Goal: Task Accomplishment & Management: Use online tool/utility

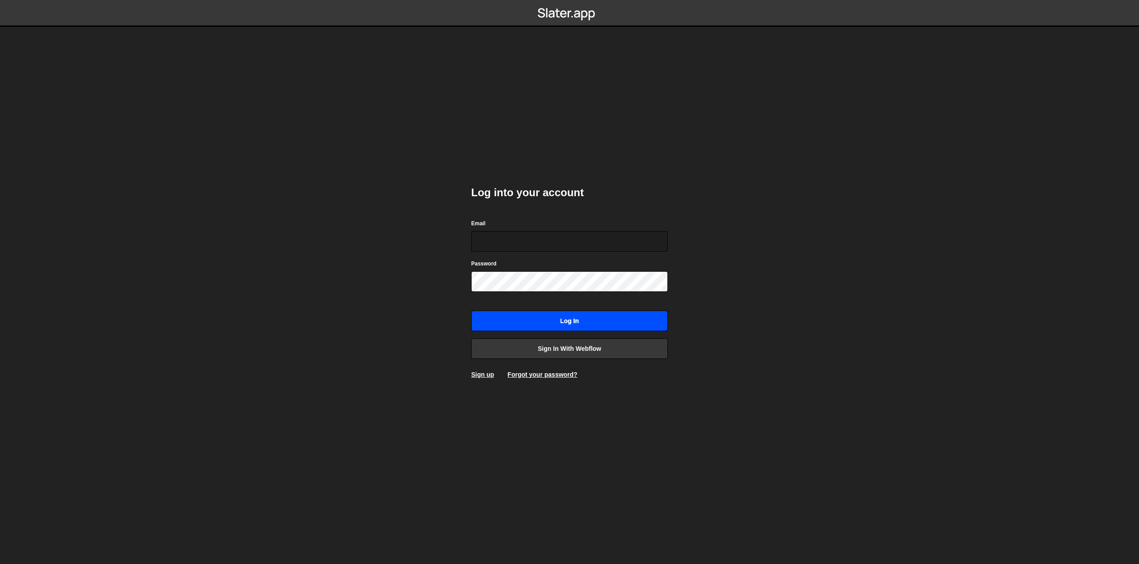
type input "[EMAIL_ADDRESS][DOMAIN_NAME]"
click at [530, 314] on input "Log in" at bounding box center [569, 321] width 197 height 21
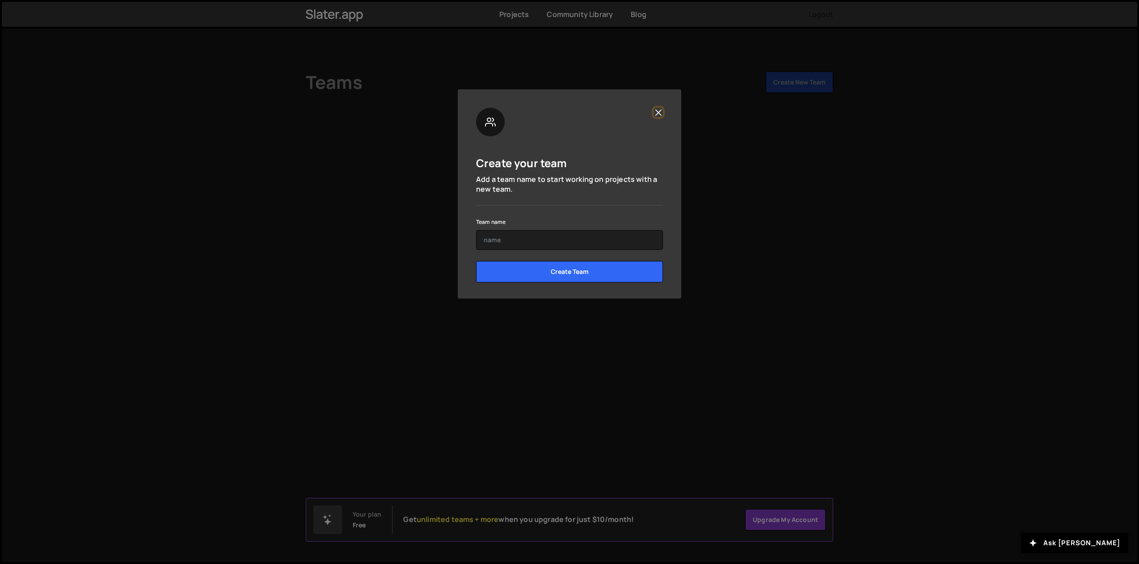
click at [662, 114] on button "Close" at bounding box center [657, 112] width 9 height 9
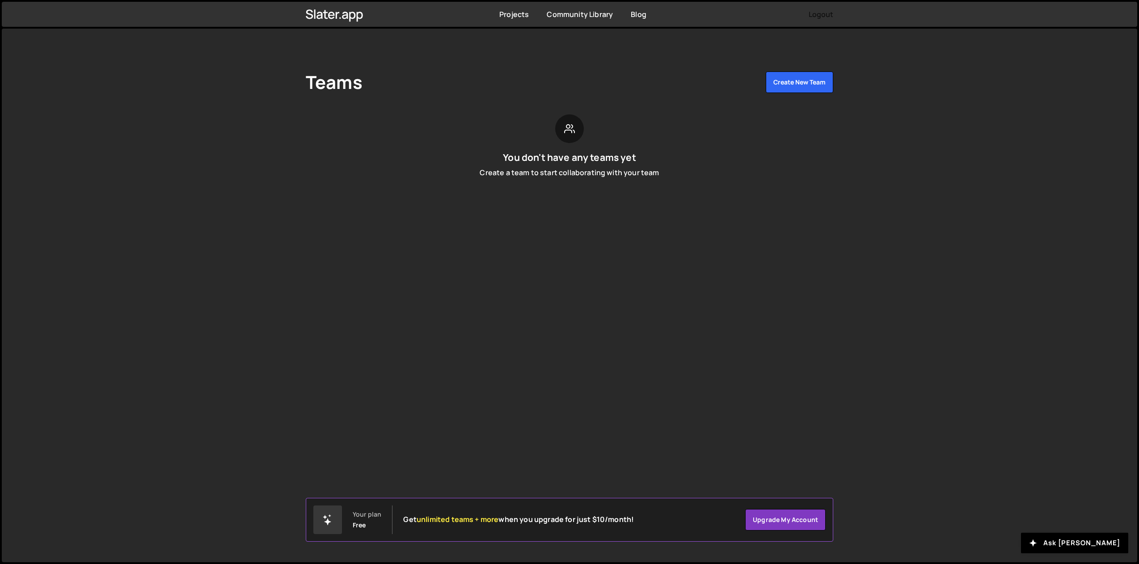
click at [826, 8] on button "Logout" at bounding box center [820, 14] width 25 height 16
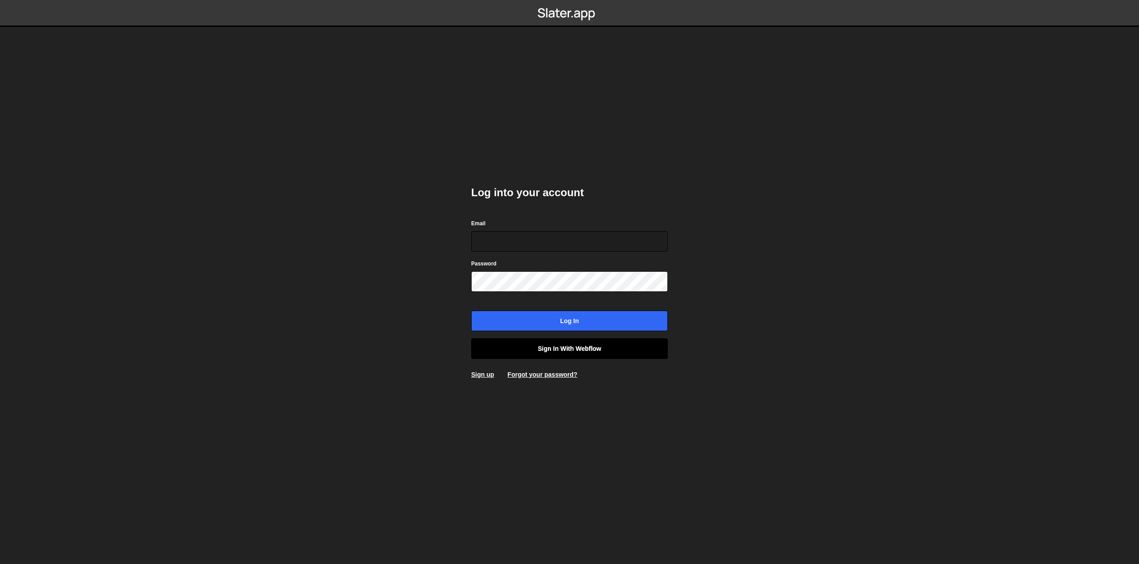
type input "km@tonik.com"
click at [572, 343] on link "Sign in with Webflow" at bounding box center [569, 348] width 197 height 21
drag, startPoint x: 0, startPoint y: 0, endPoint x: 584, endPoint y: 246, distance: 633.7
click at [581, 248] on input "km@tonik.com" at bounding box center [569, 241] width 197 height 21
click at [569, 0] on com-1password-button at bounding box center [569, 0] width 0 height 0
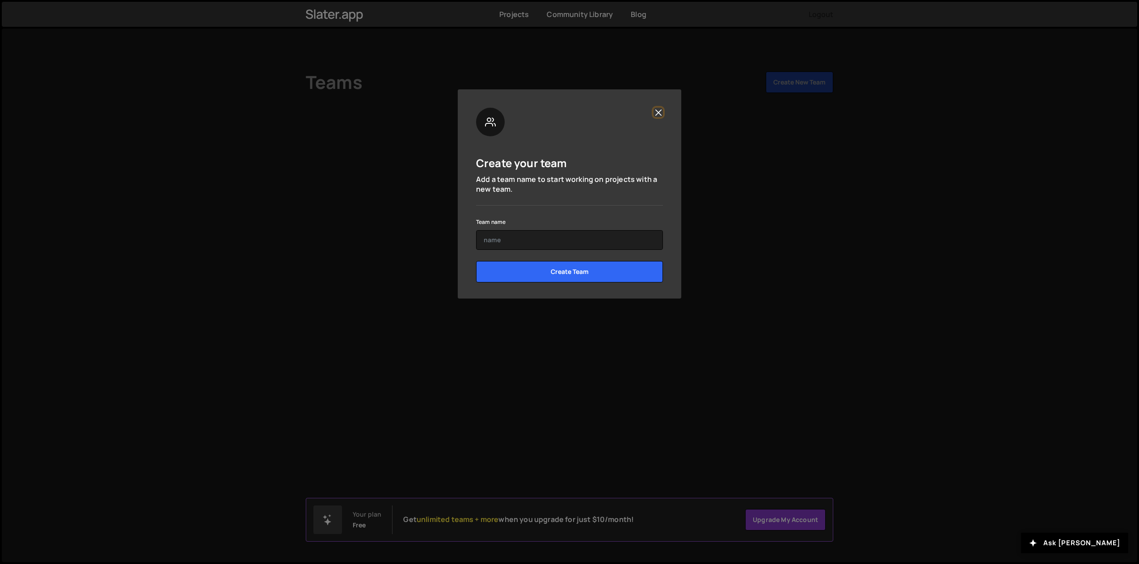
click at [657, 108] on button "Close" at bounding box center [657, 112] width 9 height 9
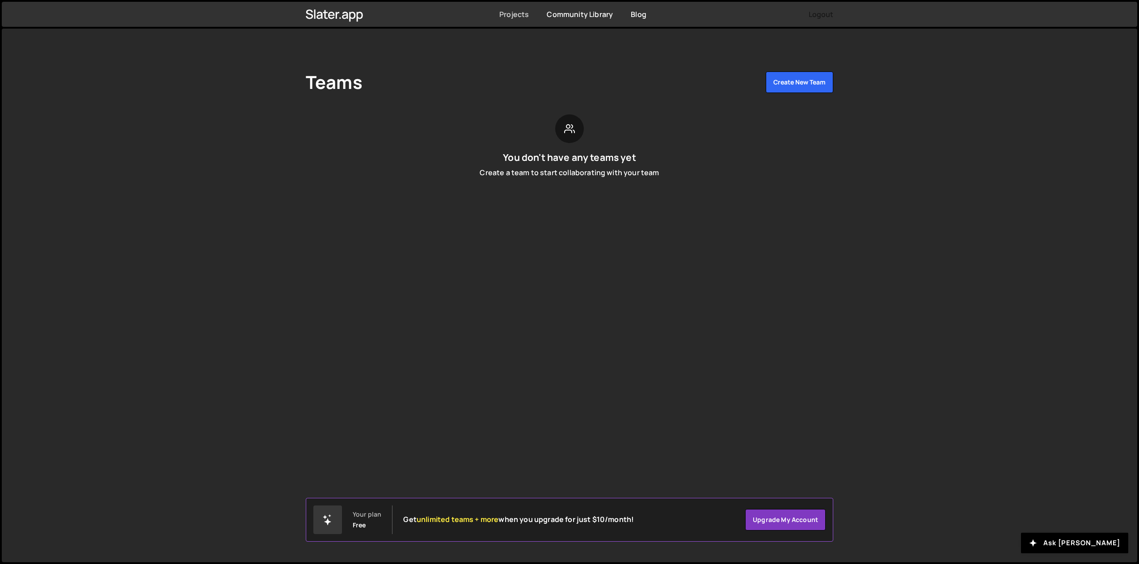
click at [524, 16] on link "Projects" at bounding box center [513, 14] width 29 height 10
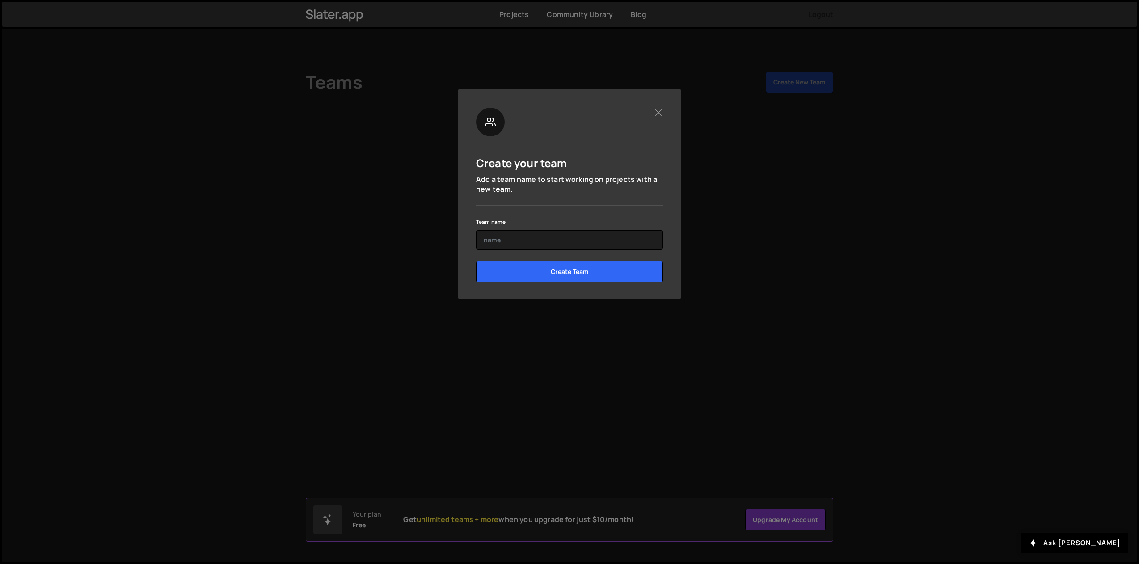
click at [664, 111] on div "Create your team Add a team name to start working on projects with a new team. …" at bounding box center [569, 193] width 223 height 209
click at [662, 112] on button "Close" at bounding box center [657, 112] width 9 height 9
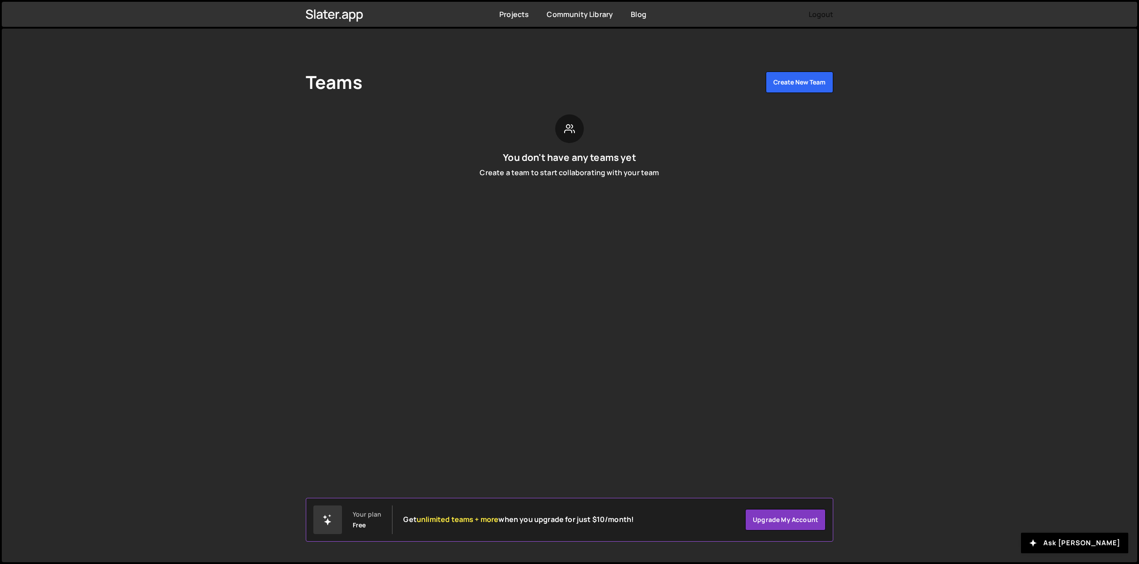
click at [829, 18] on button "Logout" at bounding box center [820, 14] width 25 height 16
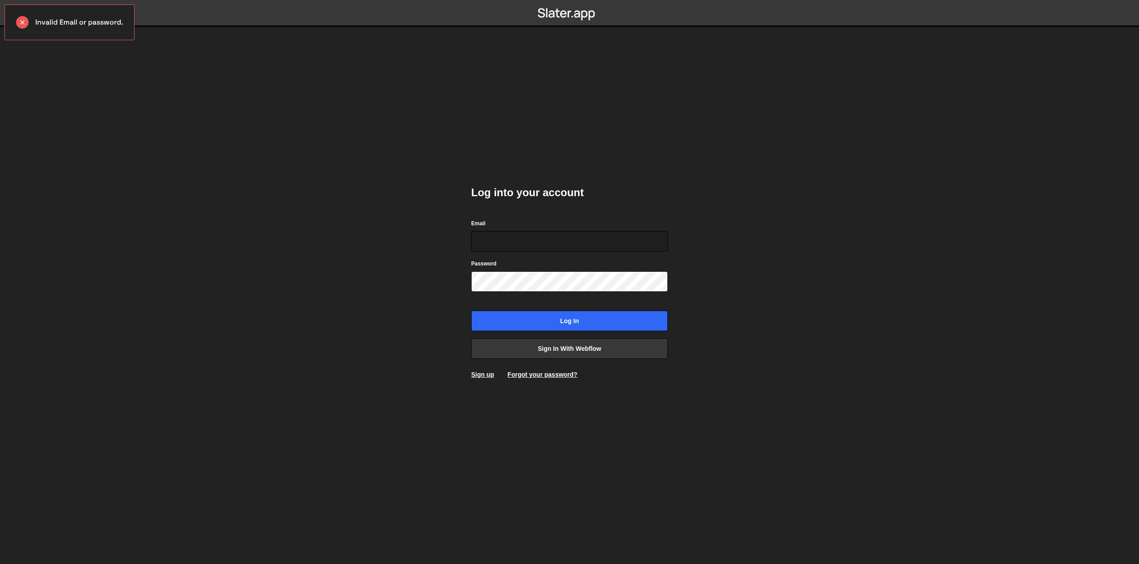
type input "[EMAIL_ADDRESS][DOMAIN_NAME]"
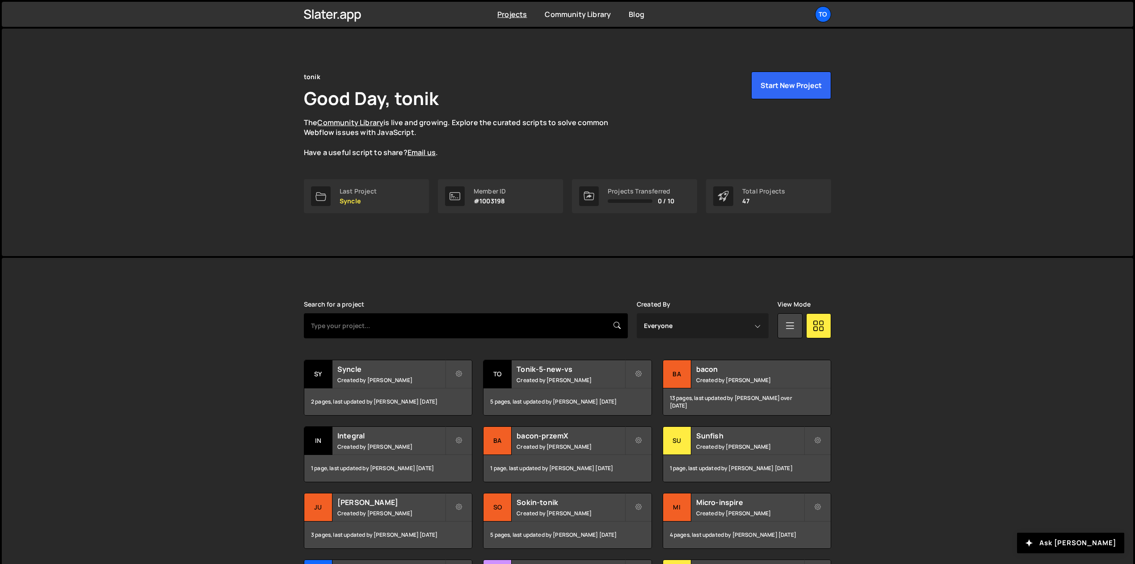
click at [446, 327] on input "text" at bounding box center [466, 325] width 324 height 25
type input "reveal"
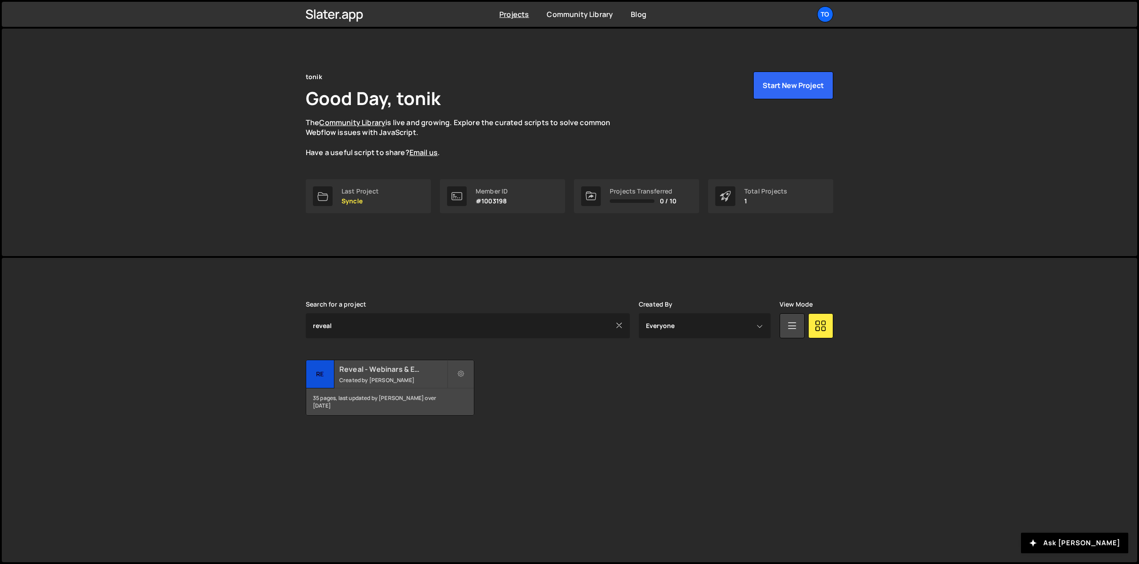
click at [406, 366] on h2 "Reveal - Webinars & Events" at bounding box center [393, 369] width 108 height 10
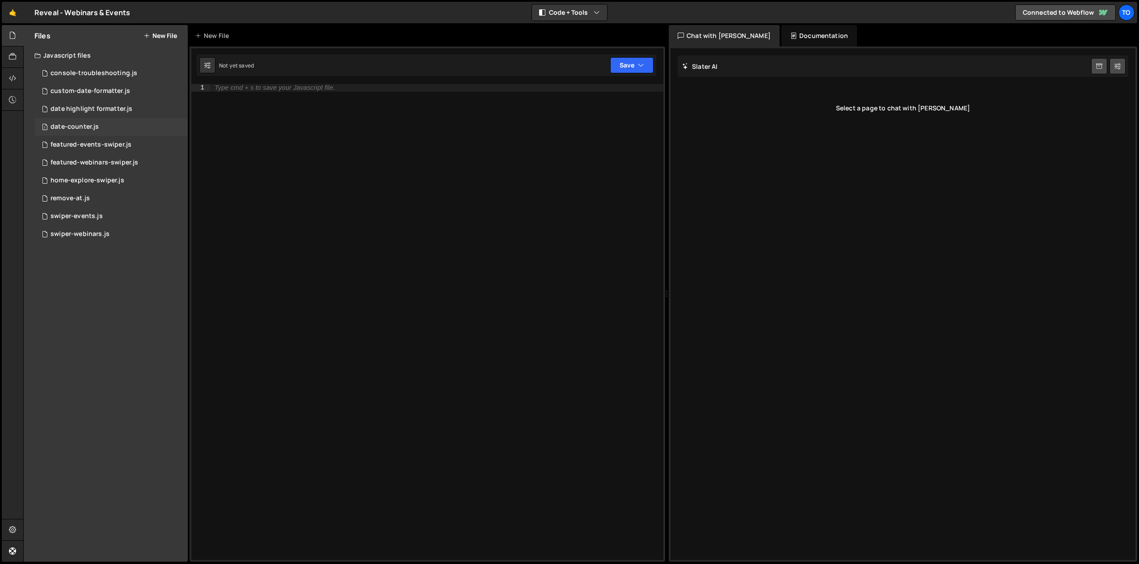
click at [113, 125] on div "1 date-counter.js 0" at bounding box center [110, 127] width 153 height 18
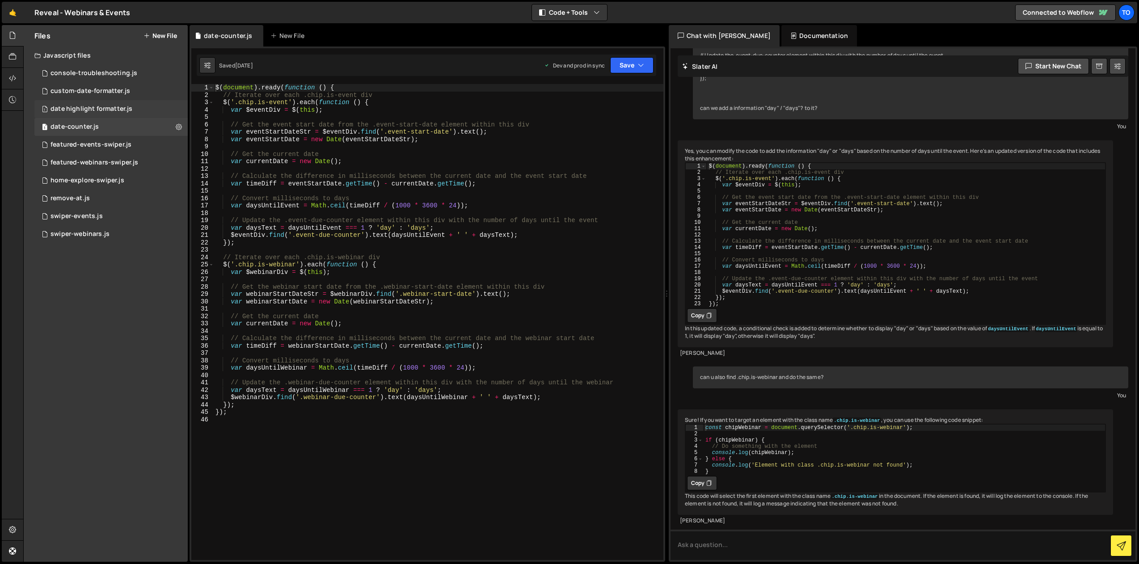
scroll to position [466, 0]
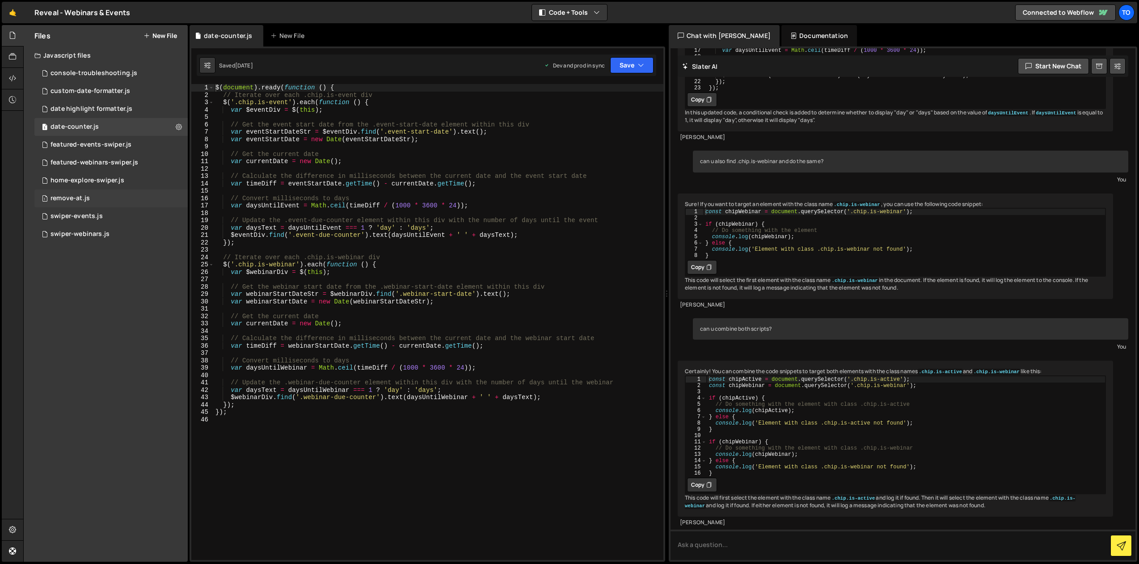
click at [97, 193] on div "1 remove-at.js 0" at bounding box center [110, 198] width 153 height 18
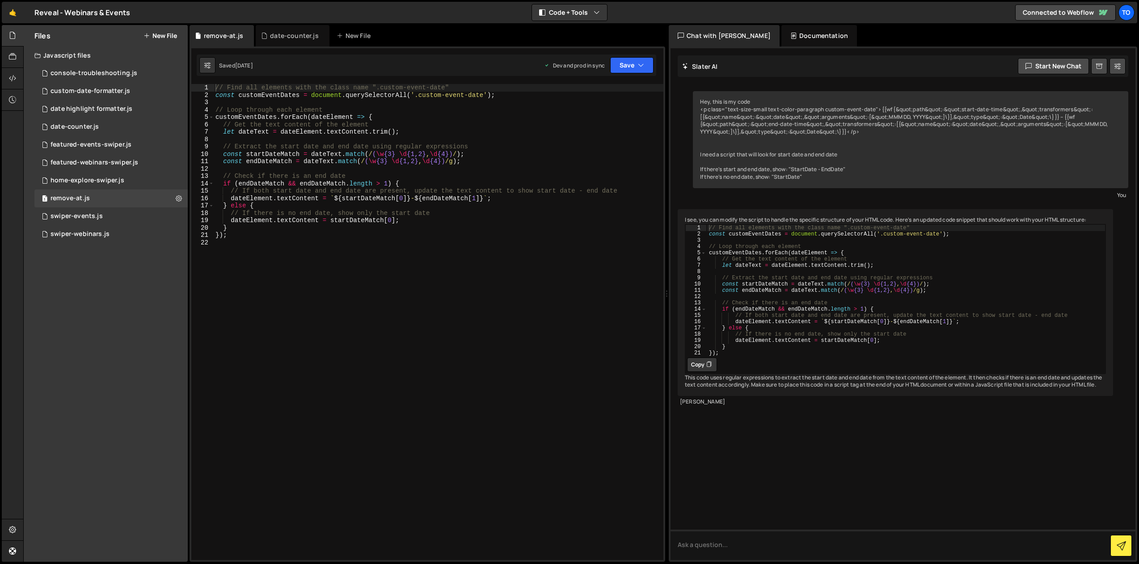
click at [287, 233] on div "// Find all elements with the class name ".custom-event-date" const customEvent…" at bounding box center [439, 329] width 450 height 491
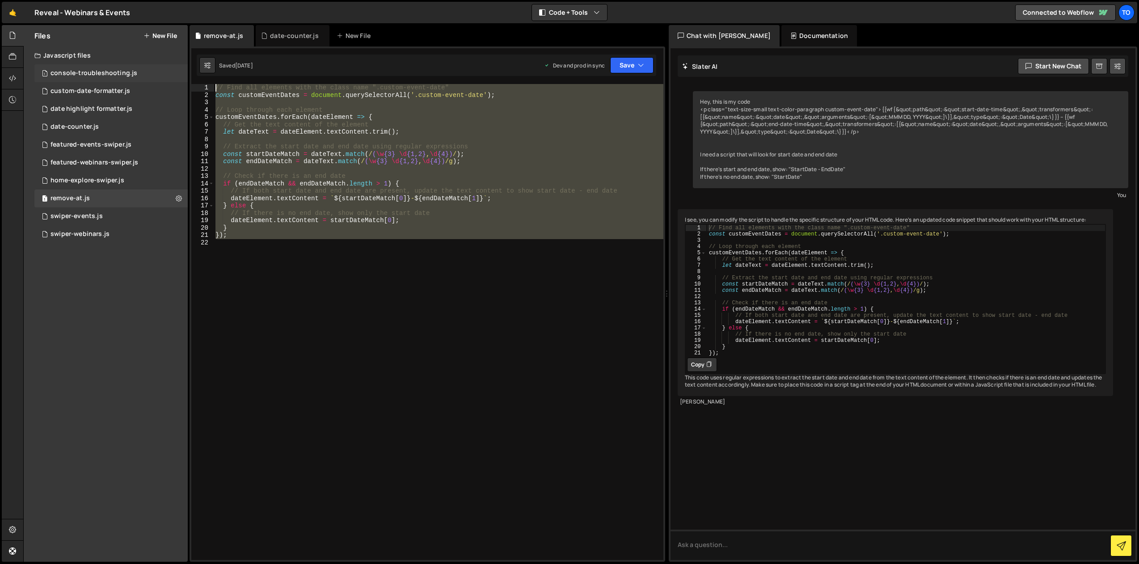
drag, startPoint x: 267, startPoint y: 248, endPoint x: 185, endPoint y: 75, distance: 191.1
click at [185, 75] on div "Files New File Javascript files 1 console-troubleshooting.js 0 1 custom-date-fo…" at bounding box center [580, 293] width 1115 height 537
type textarea "// Find all elements with the class name ".custom-event-date" const customEvent…"
click at [715, 534] on textarea at bounding box center [902, 545] width 465 height 30
paste textarea "// Find all elements with the class name ".custom-event-date" const customEvent…"
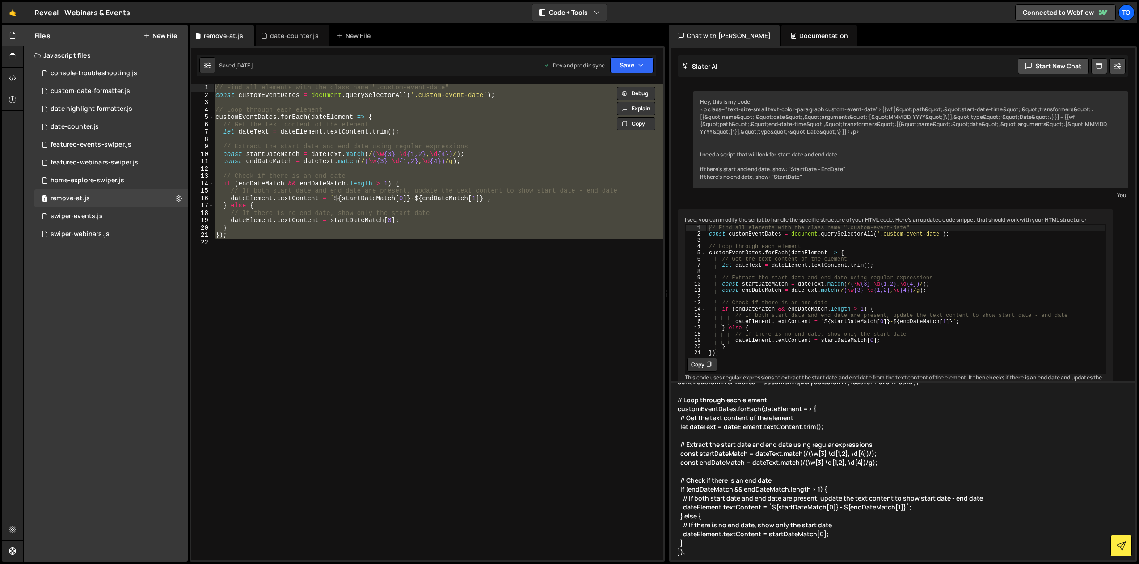
scroll to position [46, 0]
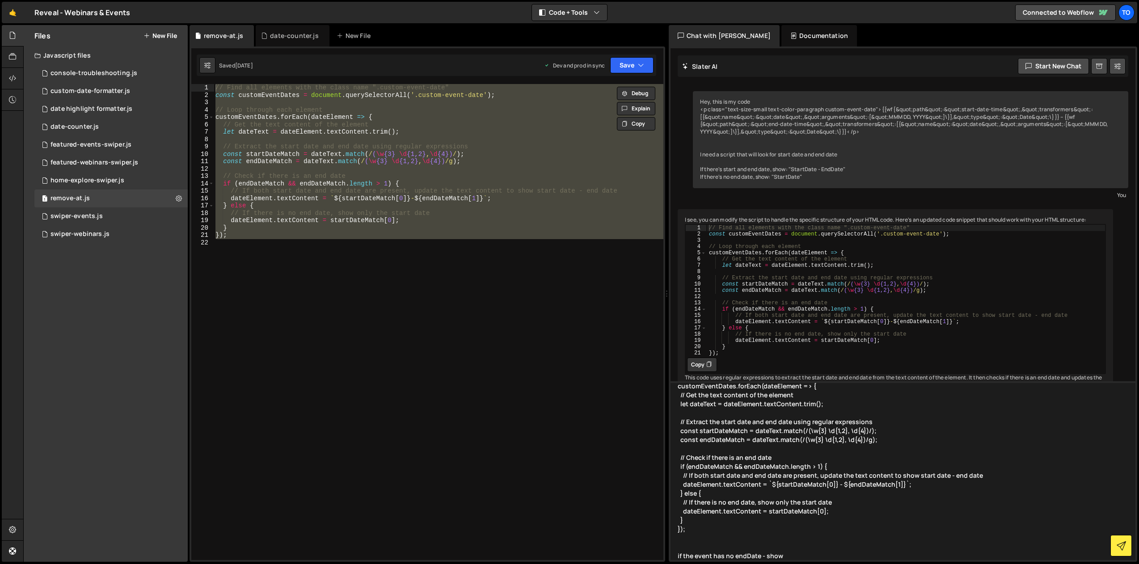
type textarea "// Find all elements with the class name ".custom-event-date" const customEvent…"
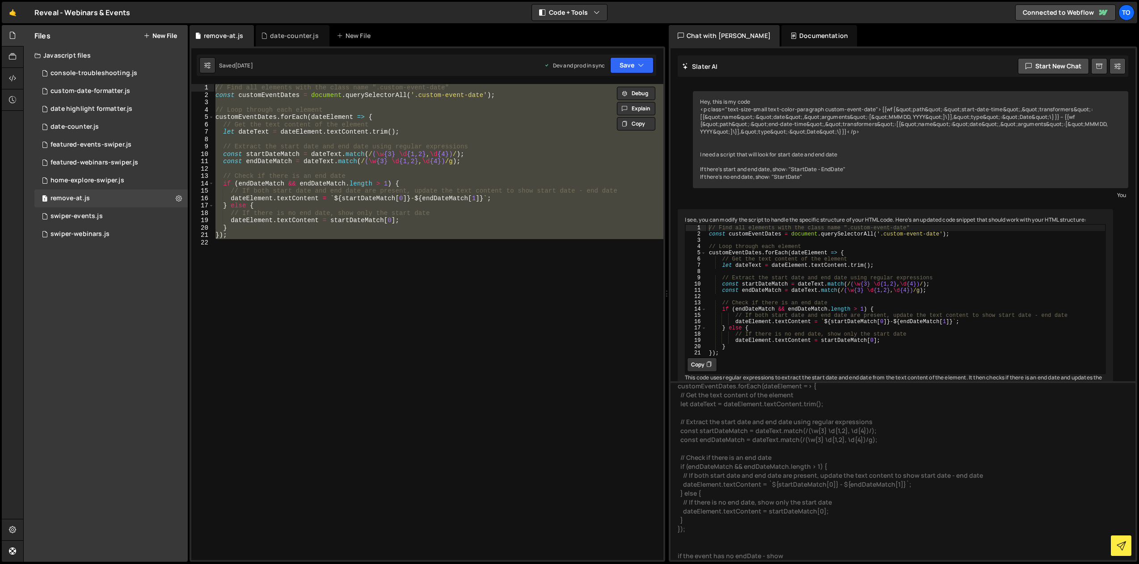
click at [330, 128] on div "// Find all elements with the class name ".custom-event-date" const customEvent…" at bounding box center [439, 322] width 450 height 476
type textarea "let dateText = dateElement.textContent.trim();"
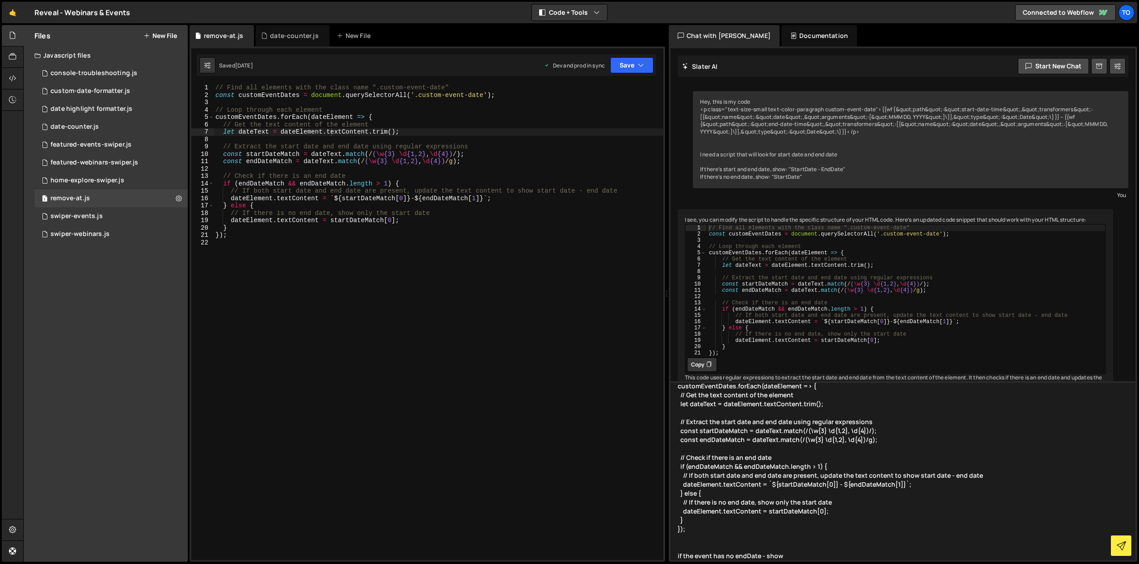
click at [792, 481] on textarea "// Find all elements with the class name ".custom-event-date" const customEvent…" at bounding box center [902, 470] width 465 height 179
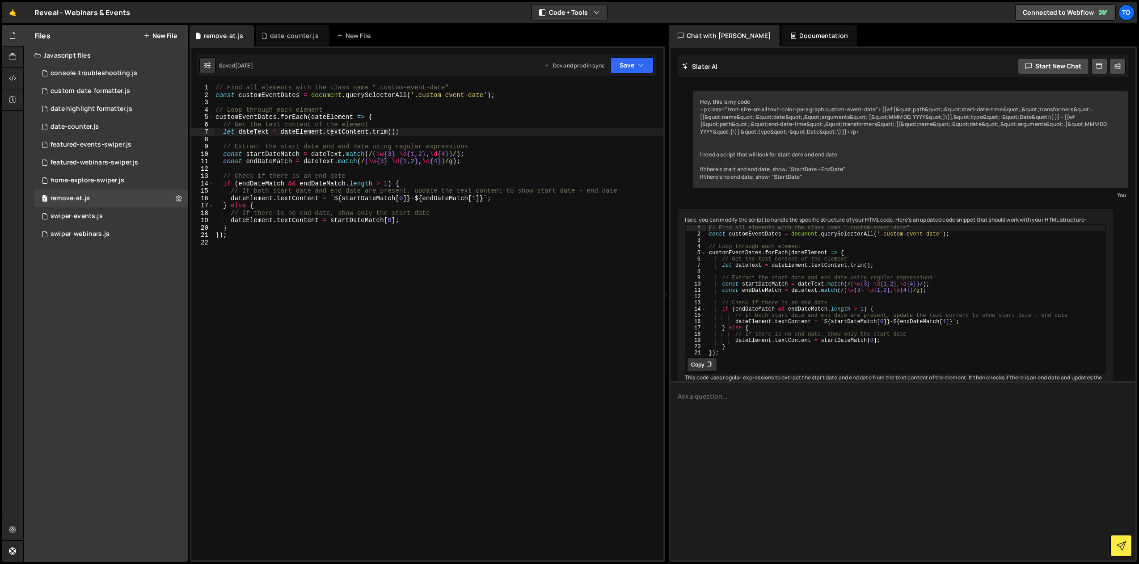
scroll to position [0, 0]
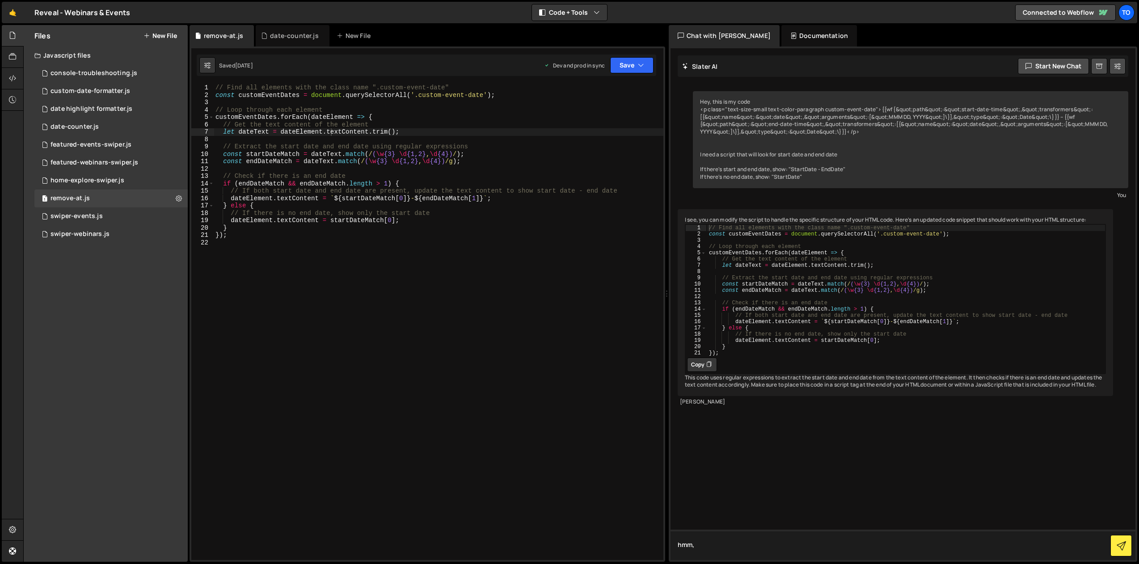
paste textarea "<p class="text-size-small text-color-plus-1 custom-event-date">{{wf {&quot;path…"
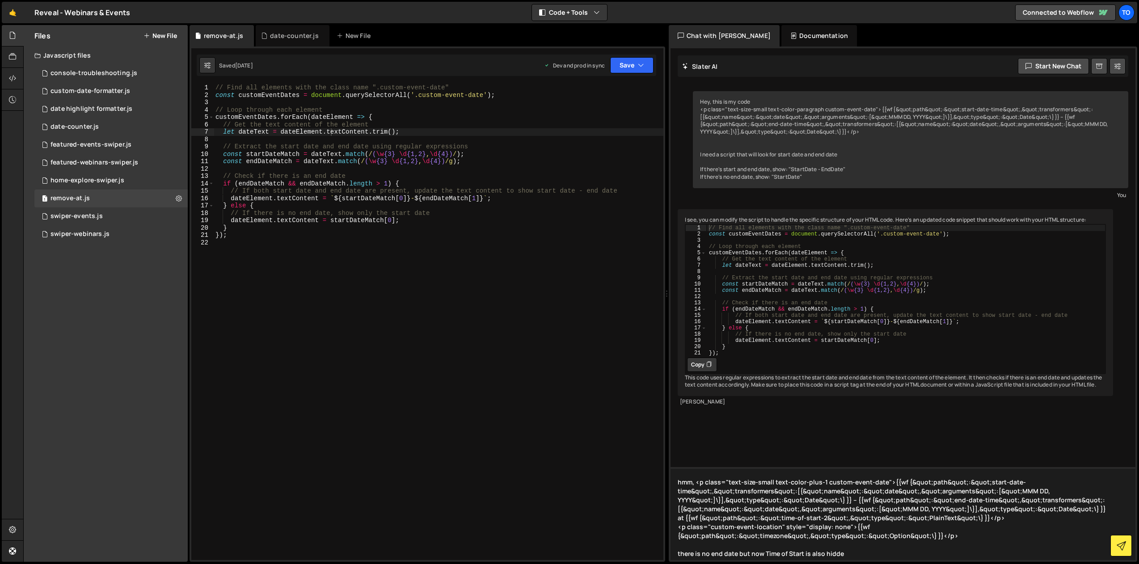
type textarea "hmm, <p class="text-size-small text-color-plus-1 custom-event-date">{{wf {&quot…"
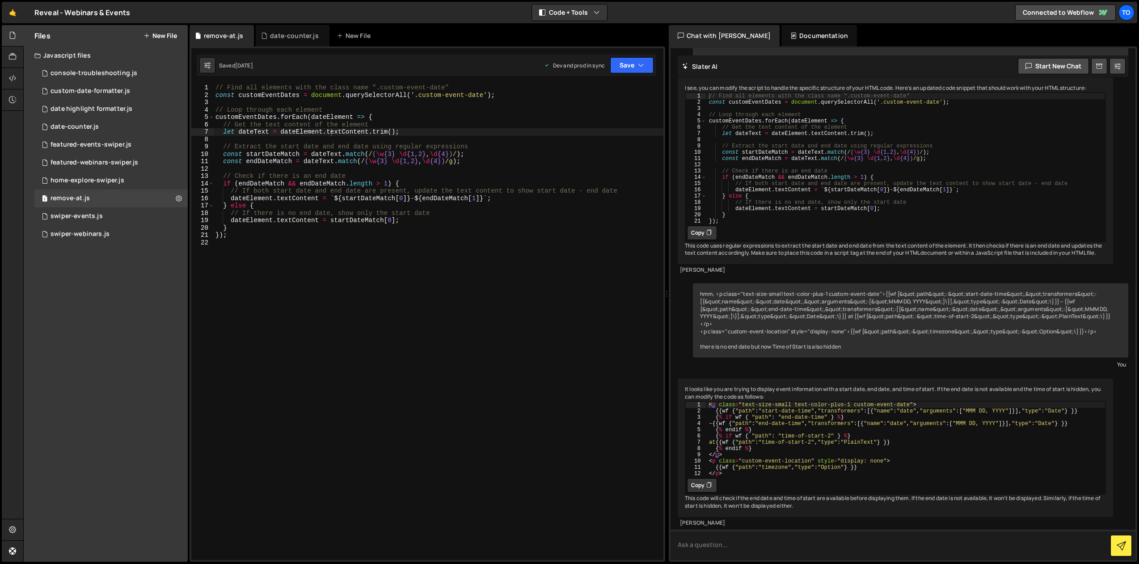
scroll to position [185, 0]
click at [792, 540] on textarea at bounding box center [902, 545] width 465 height 30
click at [515, 257] on div "// Find all elements with the class name ".custom-event-date" const customEvent…" at bounding box center [439, 329] width 450 height 491
type textarea "});"
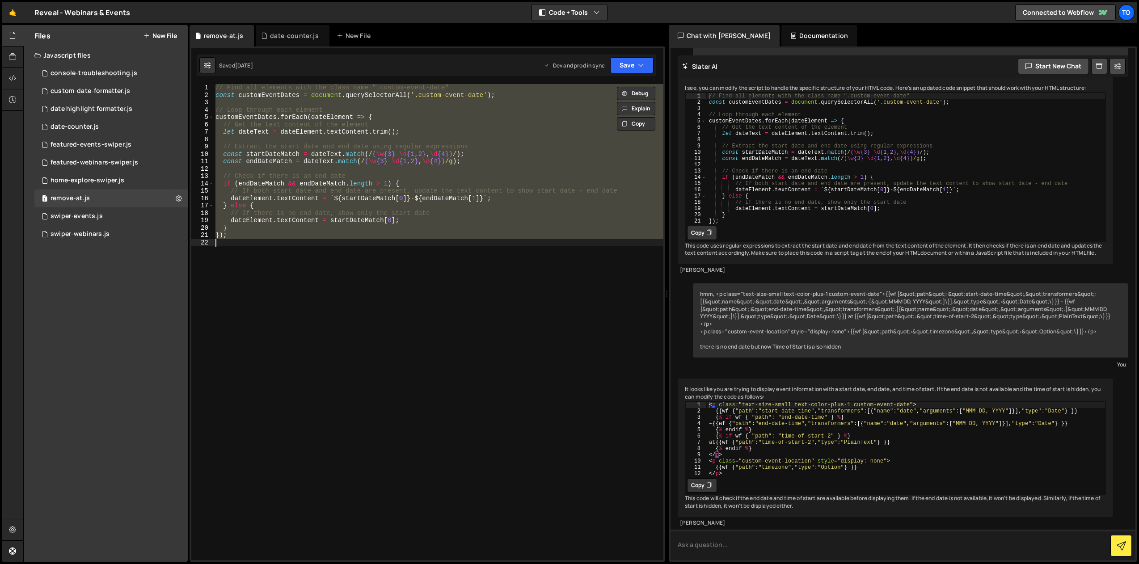
click at [789, 545] on textarea at bounding box center [902, 545] width 465 height 30
paste textarea "// Find all elements with the class name ".custom-event-date" const customEvent…"
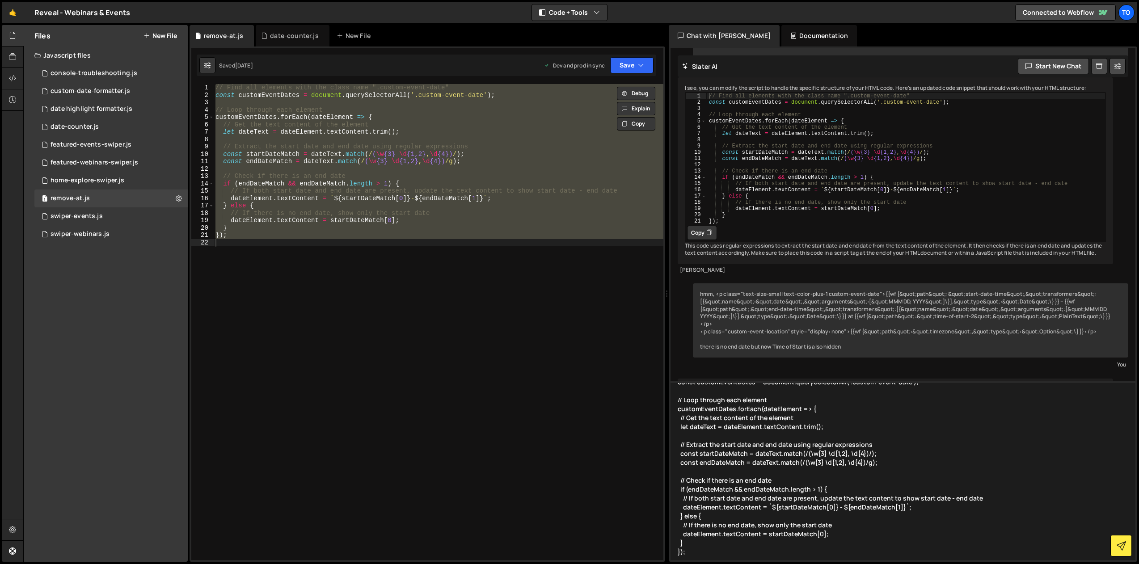
scroll to position [46, 0]
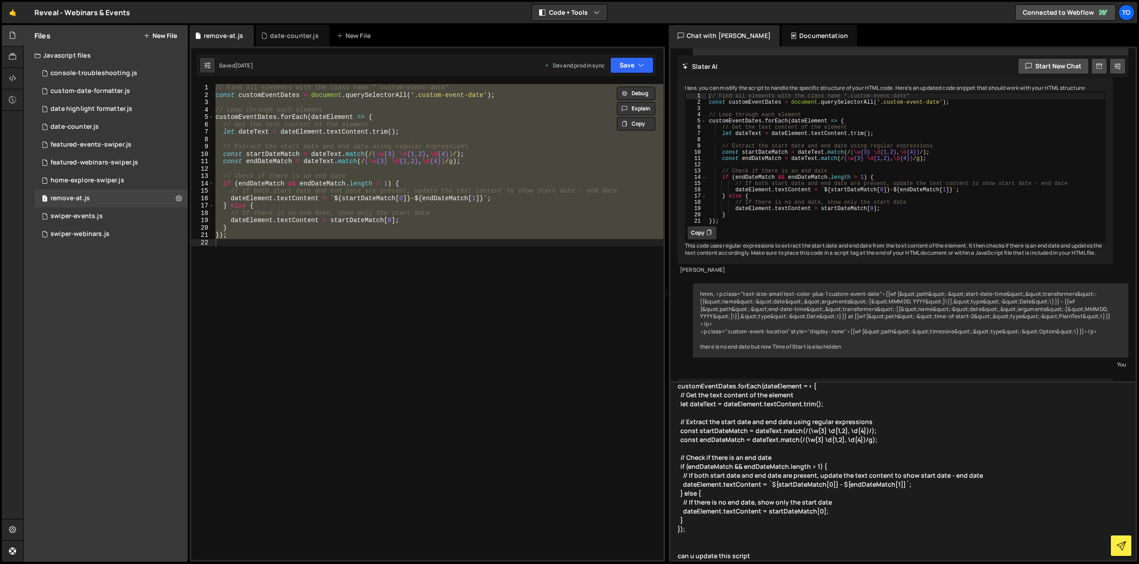
type textarea "// Find all elements with the class name ".custom-event-date" const customEvent…"
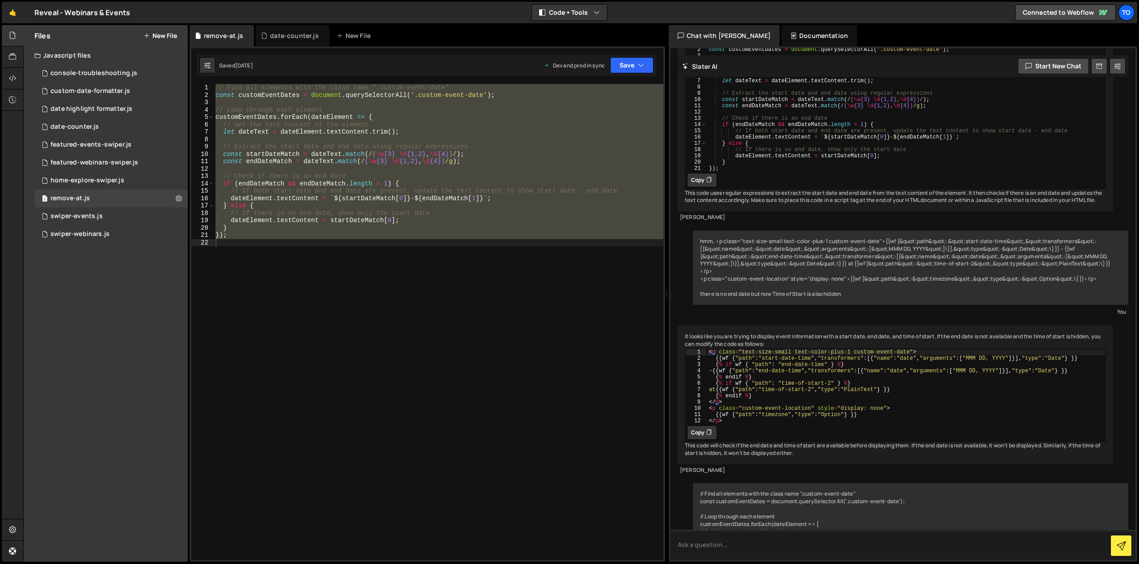
scroll to position [0, 0]
click at [450, 247] on div "// Find all elements with the class name ".custom-event-date" const customEvent…" at bounding box center [439, 322] width 450 height 476
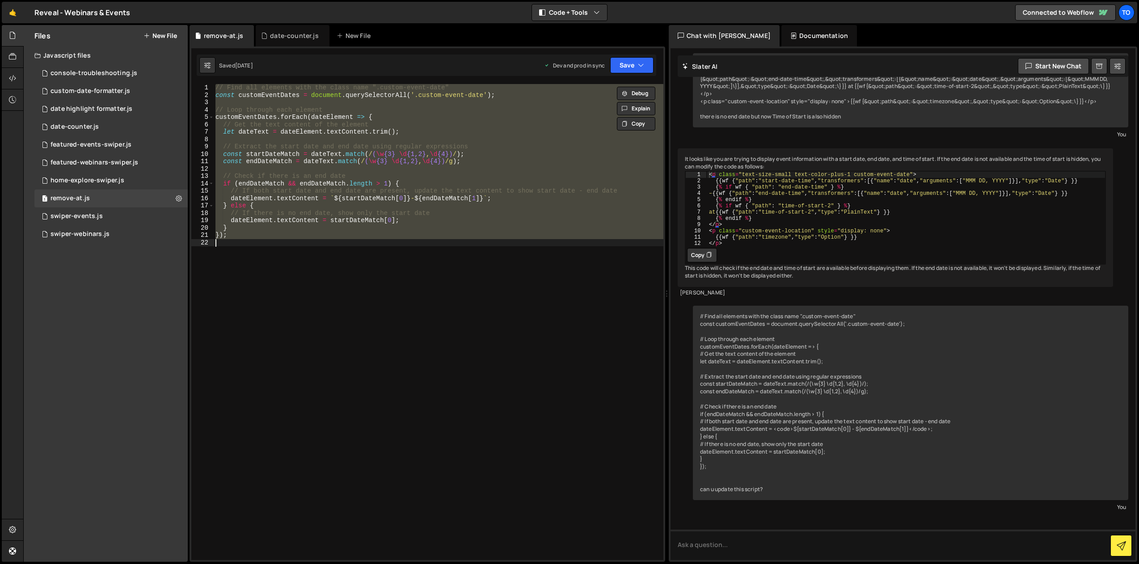
type textarea "// });"
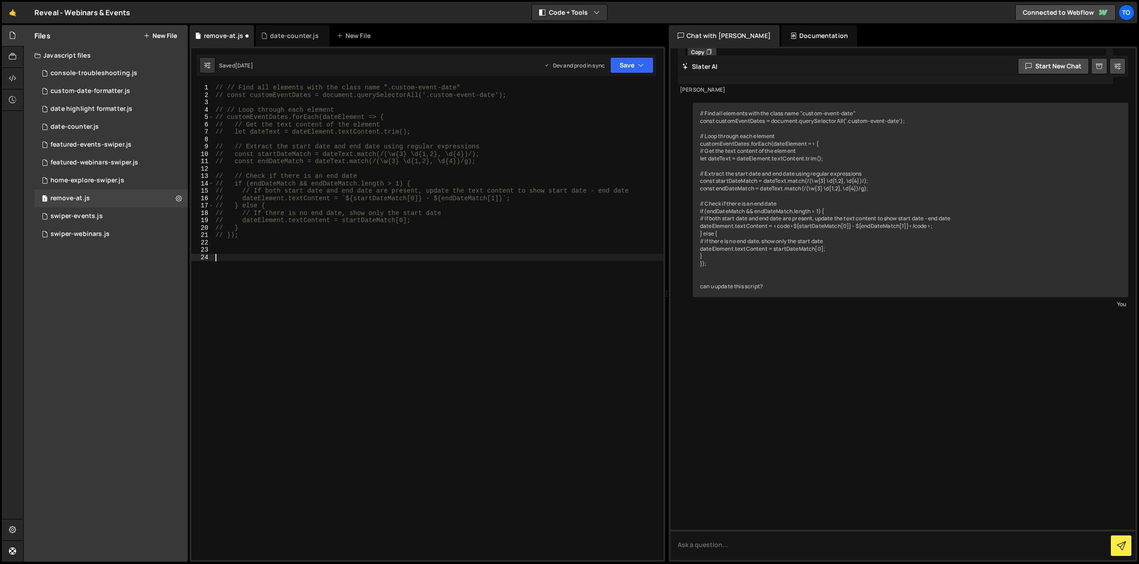
scroll to position [617, 0]
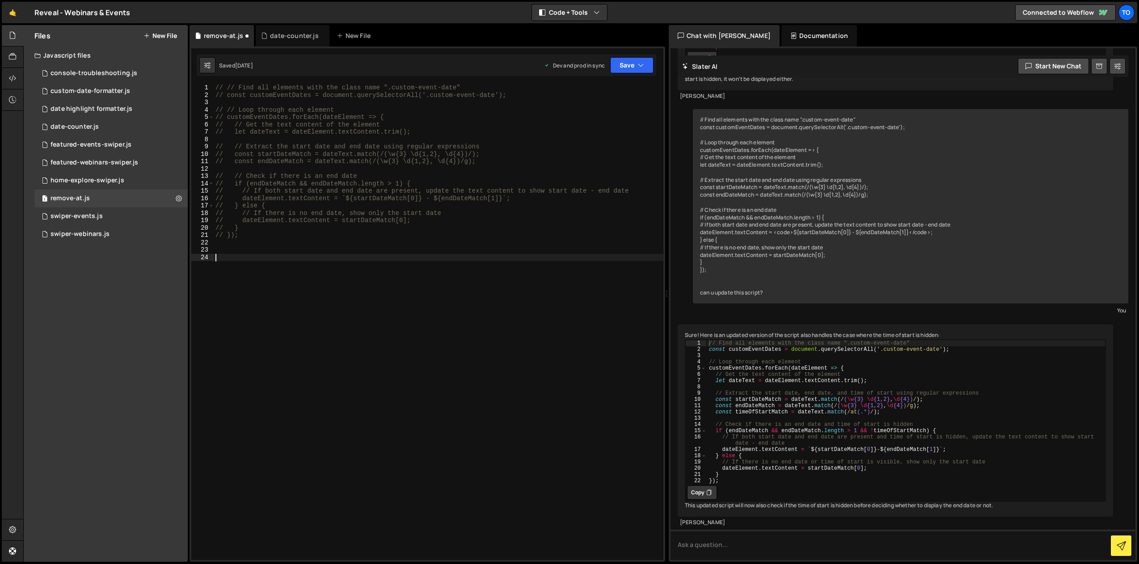
click at [705, 492] on button "Copy" at bounding box center [702, 492] width 30 height 14
click at [545, 377] on div "// // Find all elements with the class name ".custom-event-date" // const custo…" at bounding box center [439, 329] width 450 height 491
paste textarea "});"
type textarea "});"
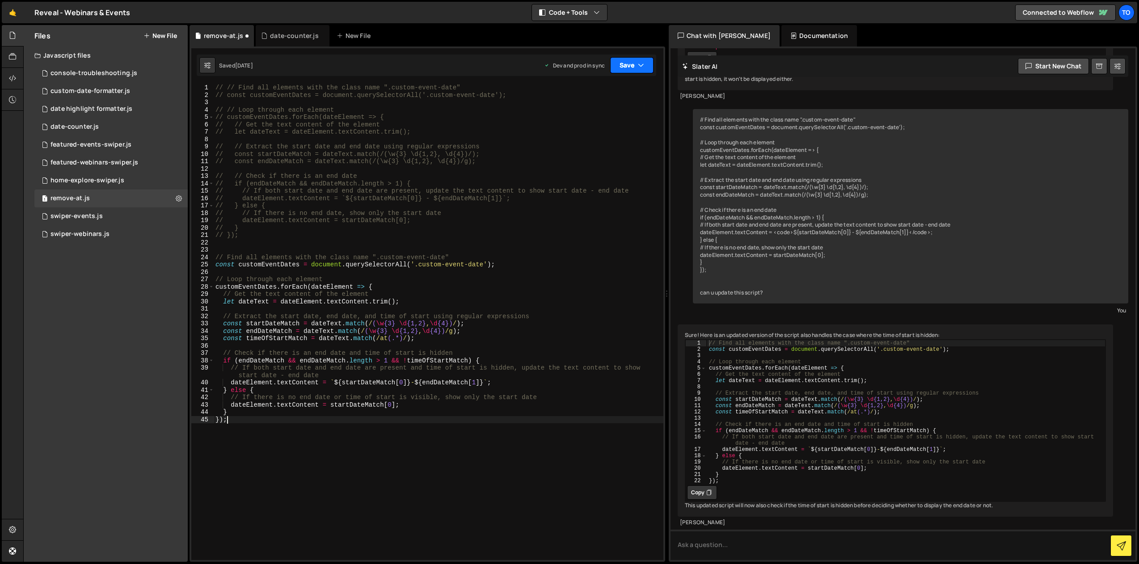
click at [630, 66] on button "Save" at bounding box center [631, 65] width 43 height 16
click at [609, 121] on div "Saved [DATE]" at bounding box center [601, 126] width 93 height 11
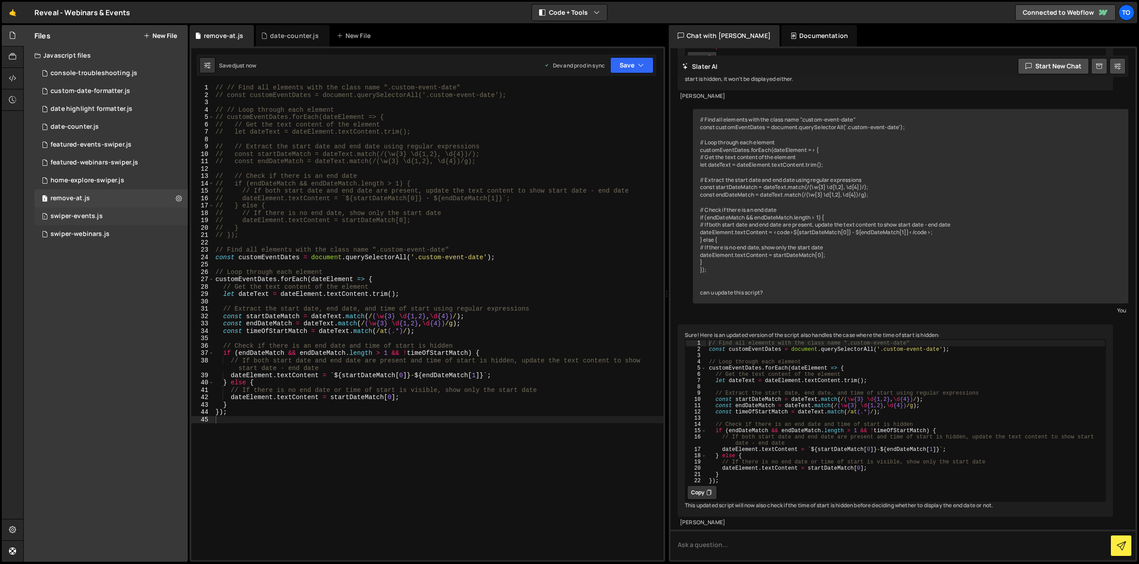
click at [117, 215] on div "1 swiper-events.js 0" at bounding box center [110, 216] width 153 height 18
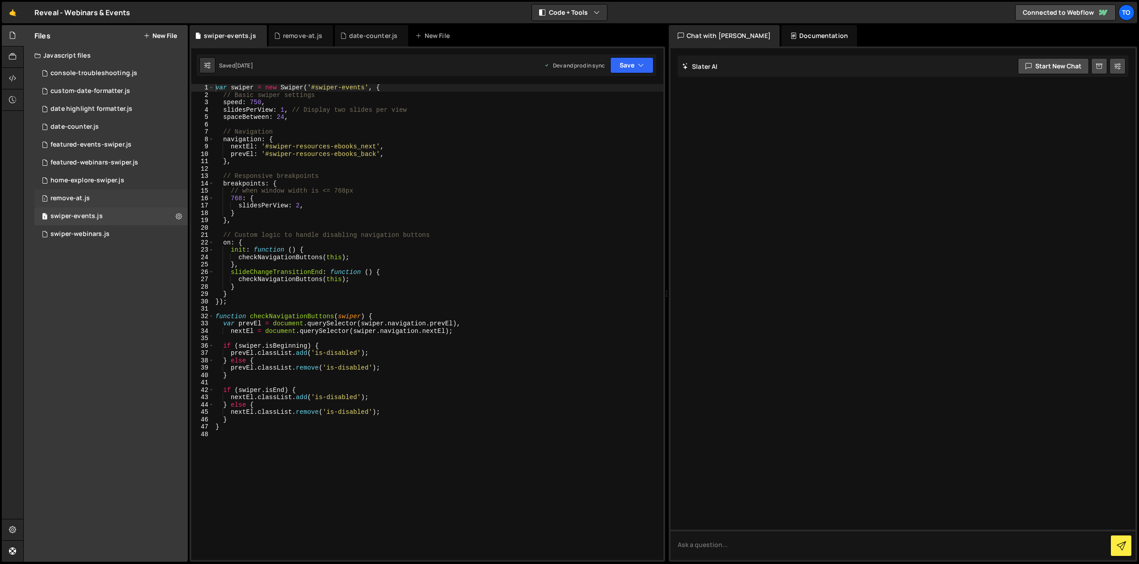
click at [121, 202] on div "1 remove-at.js 0" at bounding box center [110, 198] width 153 height 18
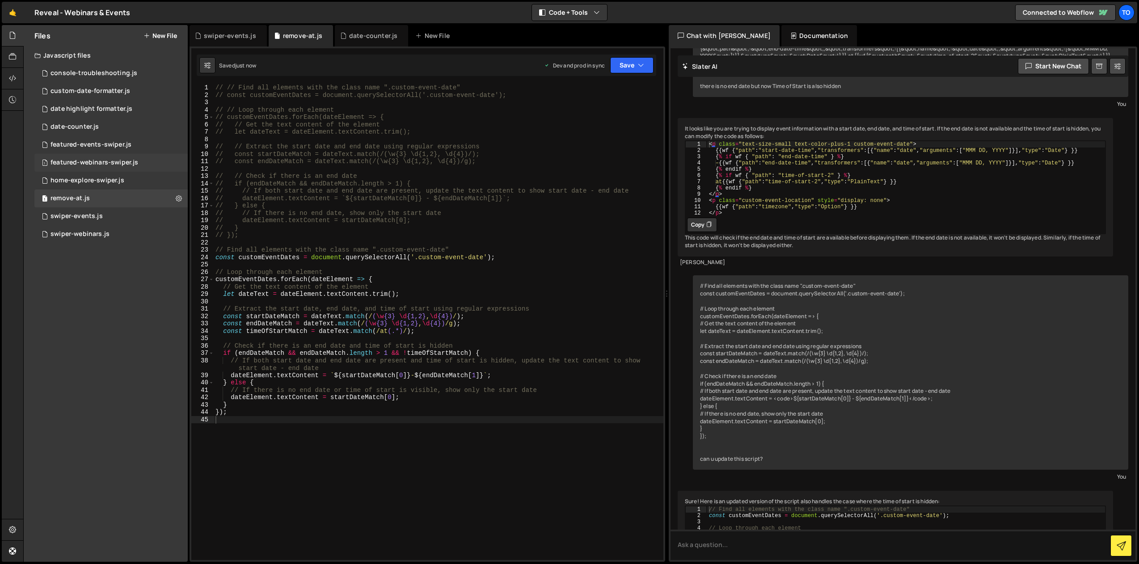
click at [119, 159] on div "featured-webinars-swiper.js" at bounding box center [94, 163] width 88 height 8
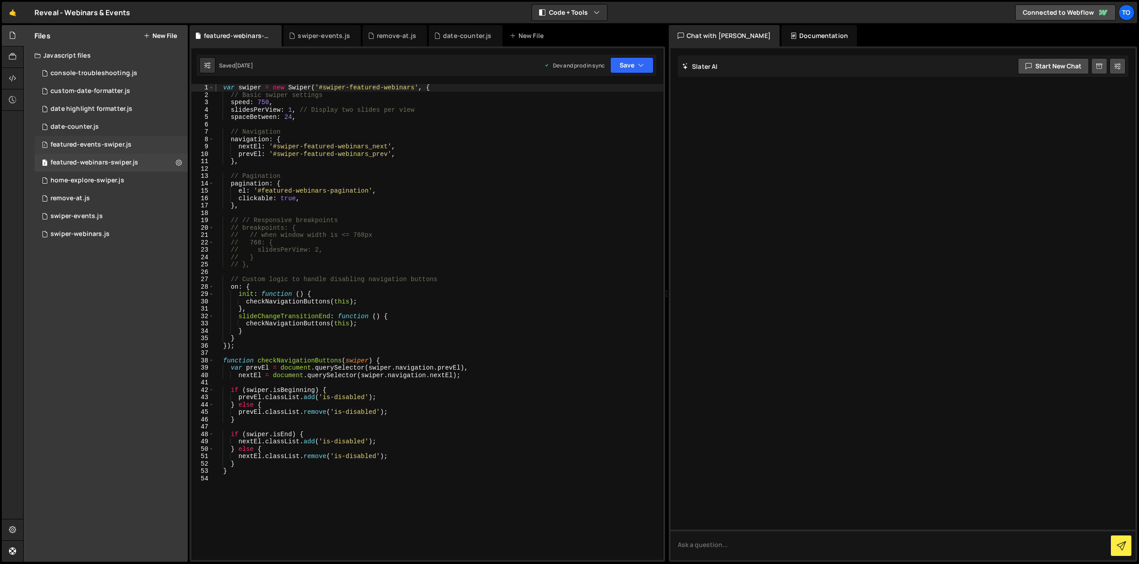
click at [125, 141] on div "featured-events-swiper.js" at bounding box center [90, 145] width 81 height 8
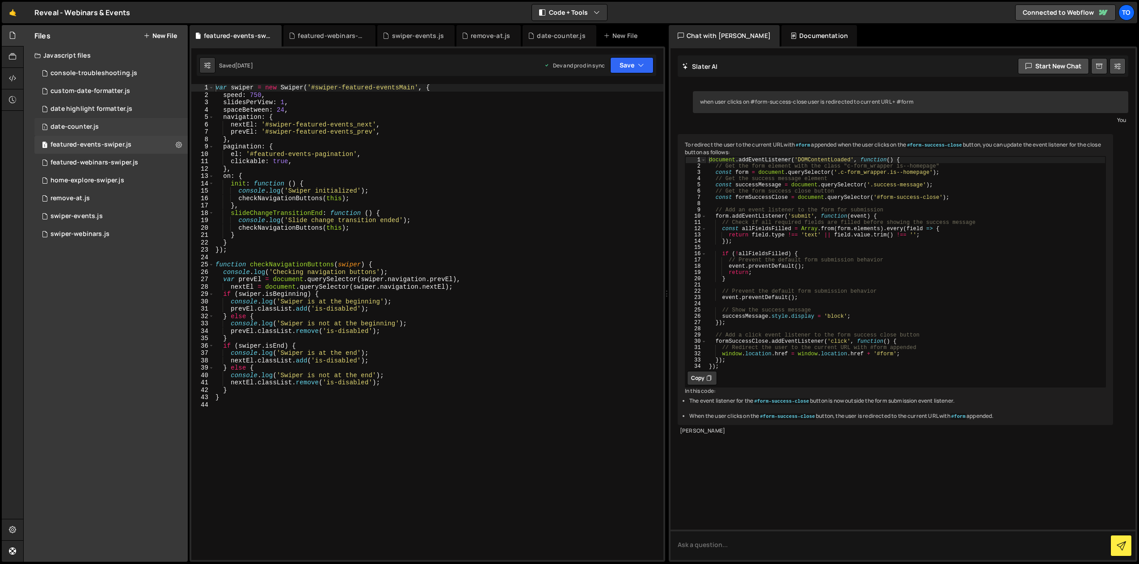
click at [127, 125] on div "1 date-counter.js 0" at bounding box center [110, 127] width 153 height 18
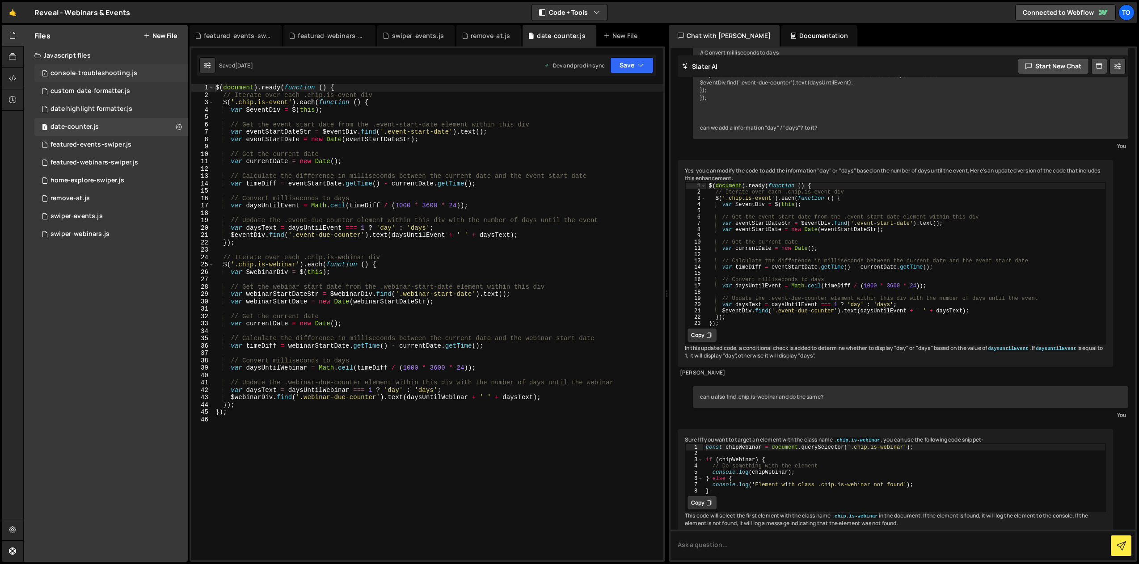
click at [119, 68] on div "1 console-troubleshooting.js 0" at bounding box center [110, 73] width 153 height 18
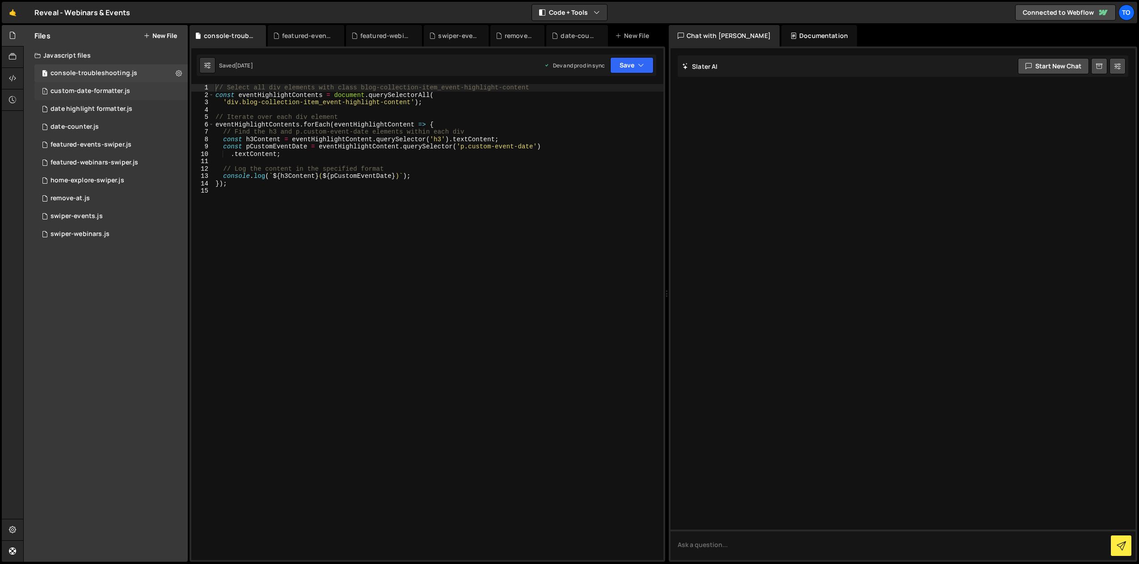
click at [117, 92] on div "custom-date-formatter.js" at bounding box center [90, 91] width 80 height 8
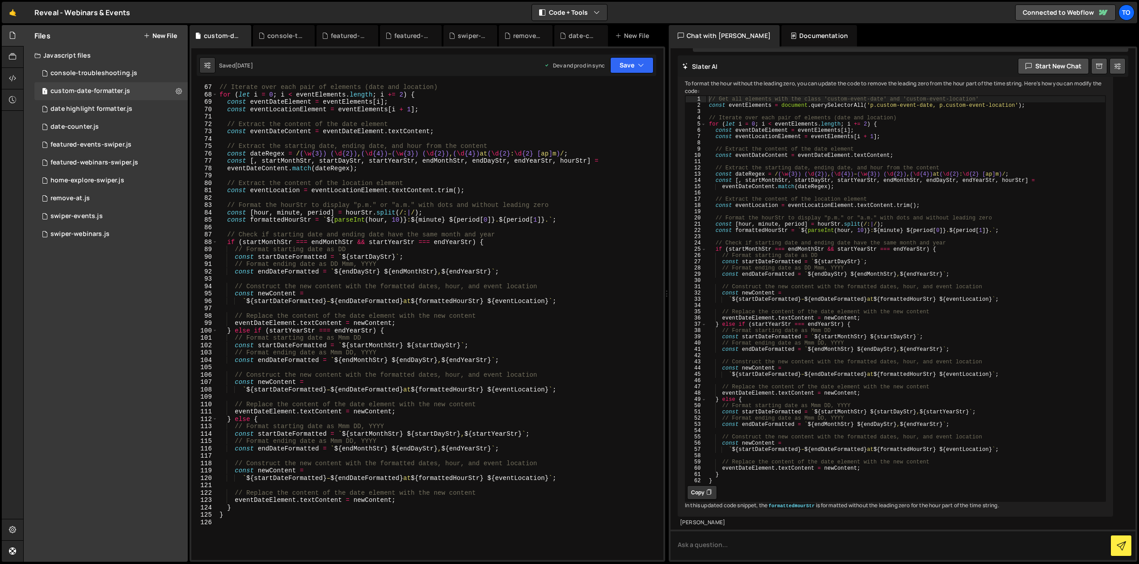
scroll to position [487, 0]
click at [396, 222] on div "// Iterate over each pair of elements (date and location) for ( let i = 0 ; i <…" at bounding box center [439, 329] width 442 height 491
click at [1071, 71] on button "Start new chat" at bounding box center [1053, 66] width 71 height 16
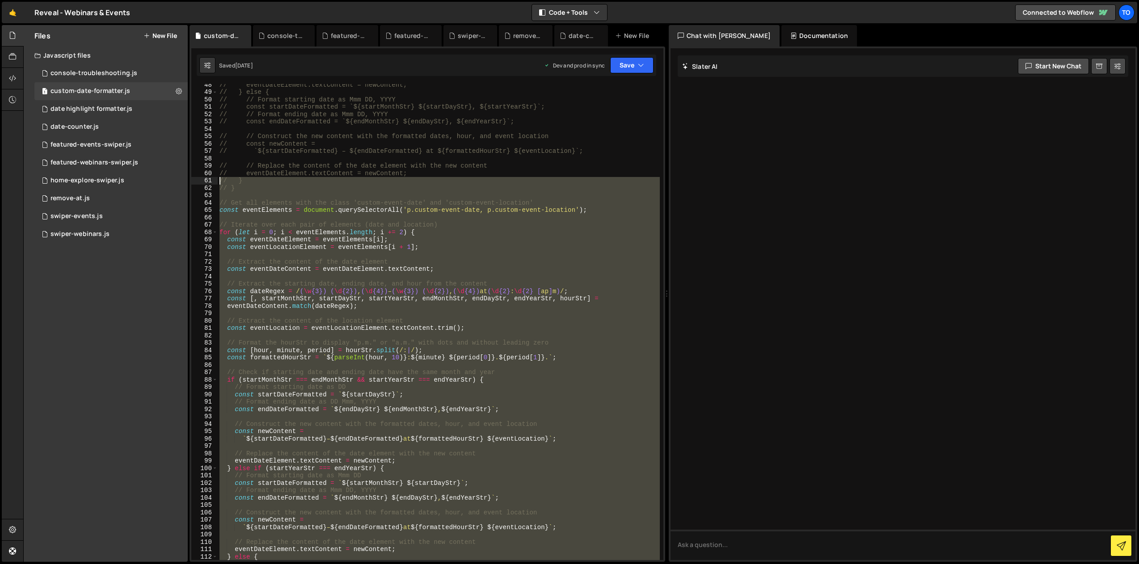
scroll to position [308, 0]
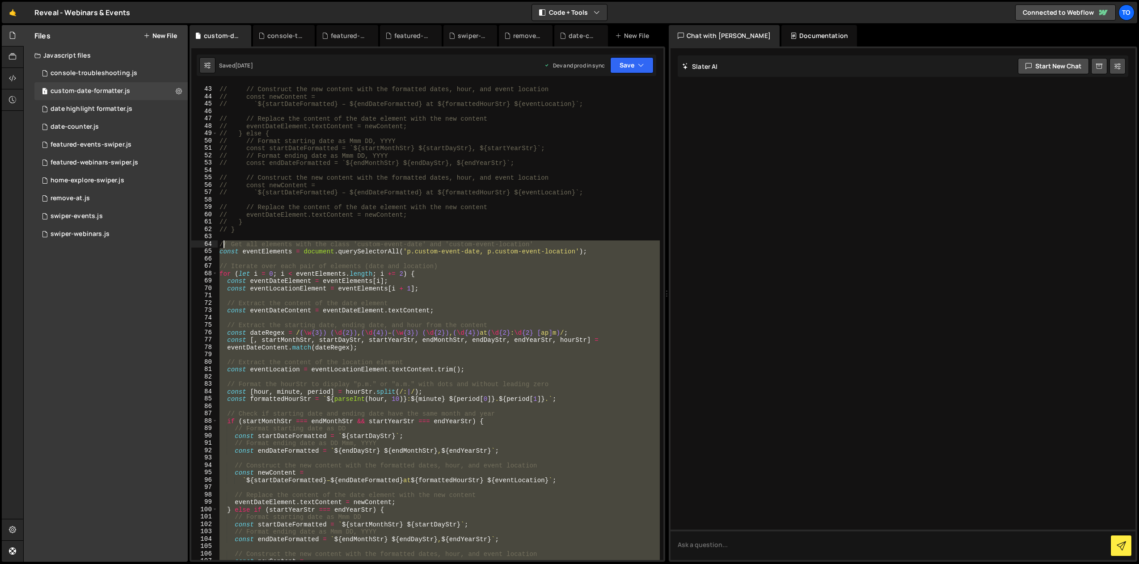
drag, startPoint x: 242, startPoint y: 518, endPoint x: 219, endPoint y: 244, distance: 275.4
click at [219, 244] on div "// // Construct the new content with the formatted dates, hour, and event locat…" at bounding box center [439, 323] width 442 height 491
type textarea "// Get all elements with the class 'custom-event-date' and 'custom-event-locati…"
click at [763, 544] on textarea at bounding box center [902, 545] width 465 height 30
paste textarea "// Lor ips dolorsit amet con adipi 'elitse-doeiu-temp' inc 'utlabo-etdol-magnaa…"
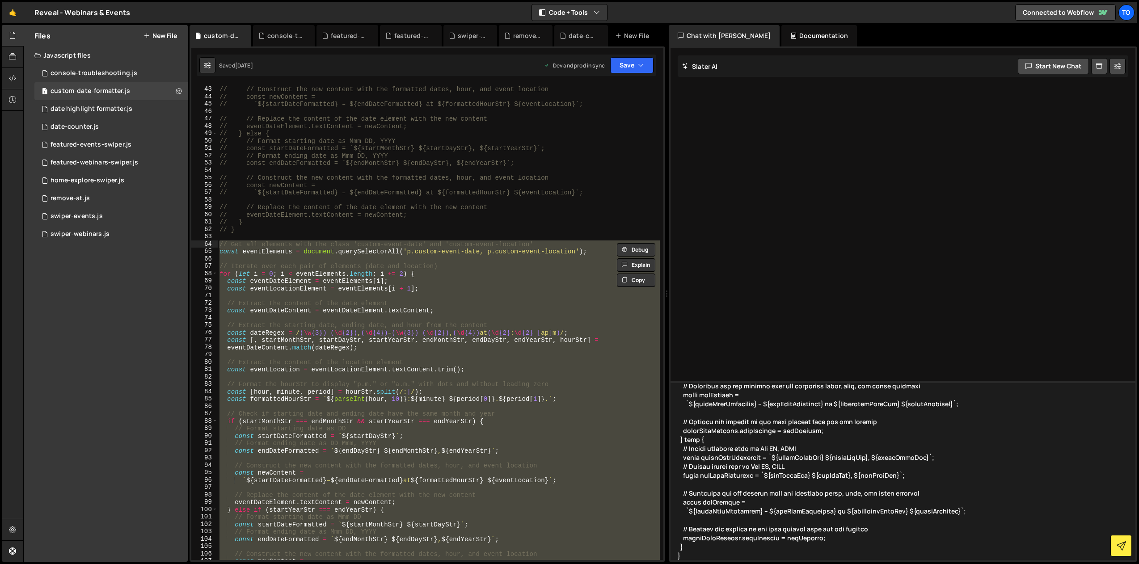
scroll to position [404, 0]
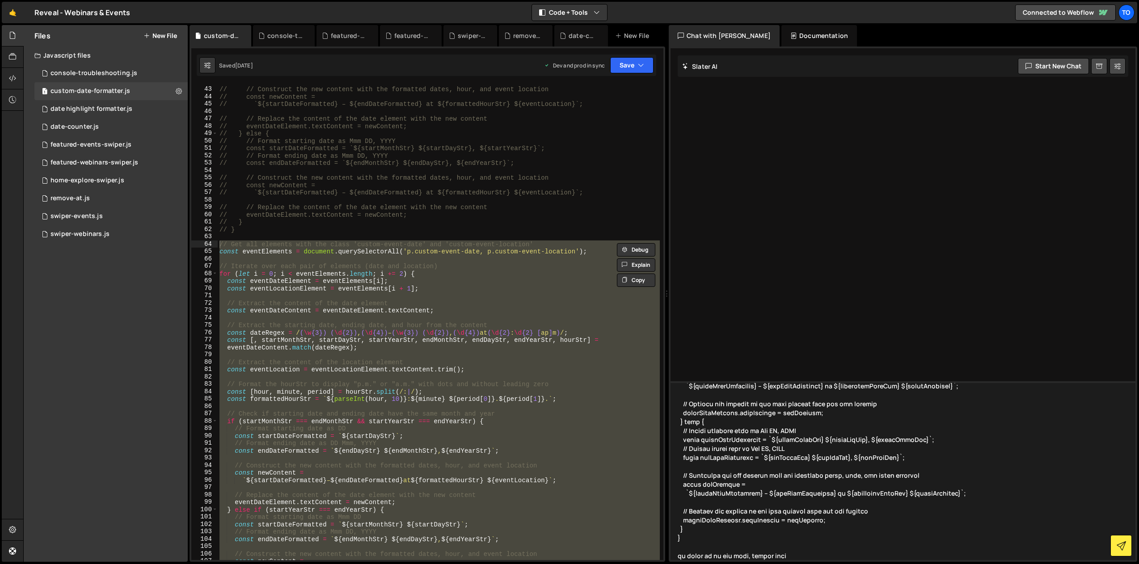
type textarea "// Lor ips dolorsit amet con adipi 'elitse-doeiu-temp' inc 'utlabo-etdol-magnaa…"
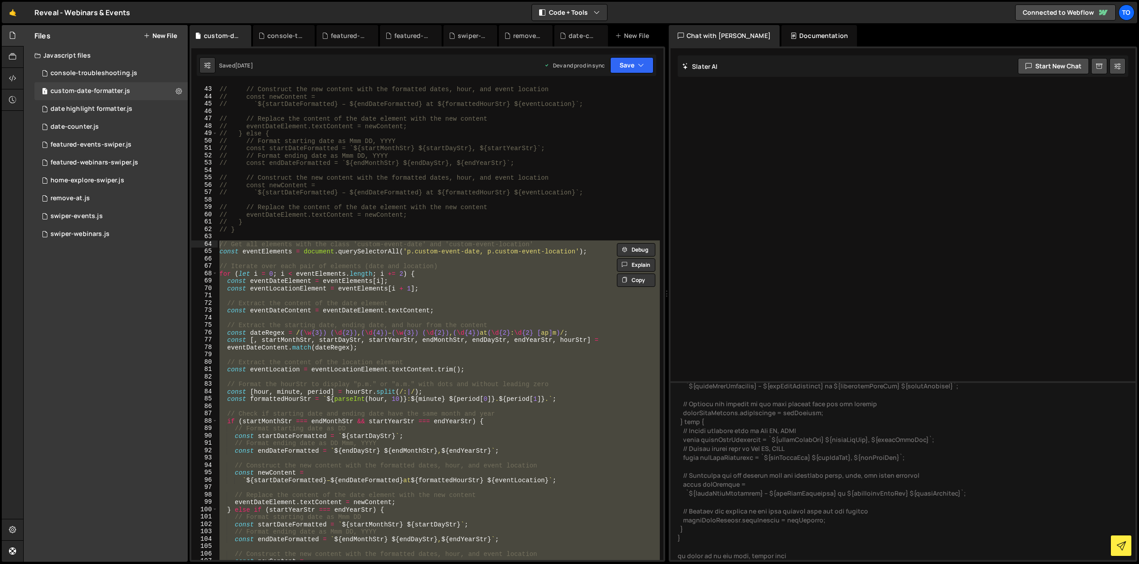
click at [399, 290] on div "// // Construct the new content with the formatted dates, hour, and event locat…" at bounding box center [439, 323] width 442 height 491
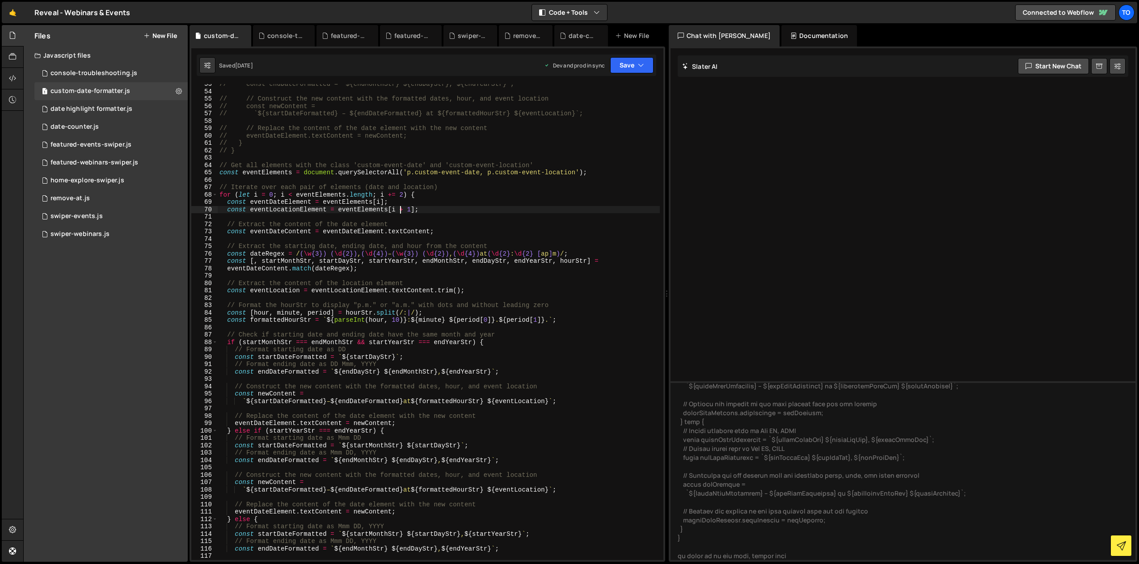
scroll to position [395, 0]
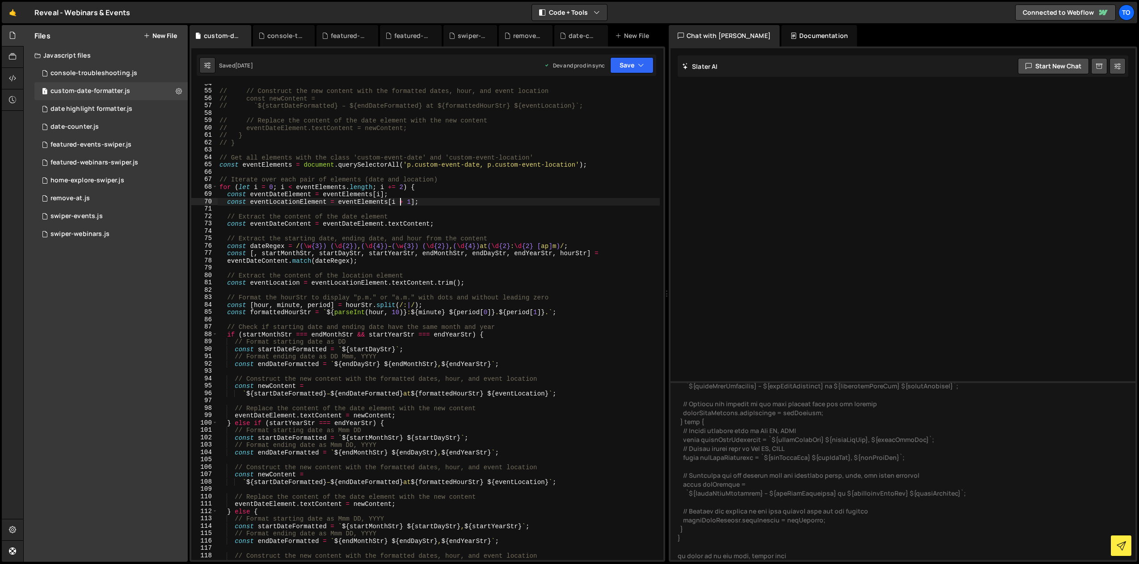
click at [476, 481] on div "// // Construct the new content with the formatted dates, hour, and event locat…" at bounding box center [439, 325] width 442 height 491
type textarea "`${startDateFormatted} – ${endDateFormatted} at ${formattedHourStr} ${eventLoca…"
click at [476, 481] on div "// // Construct the new content with the formatted dates, hour, and event locat…" at bounding box center [439, 325] width 442 height 491
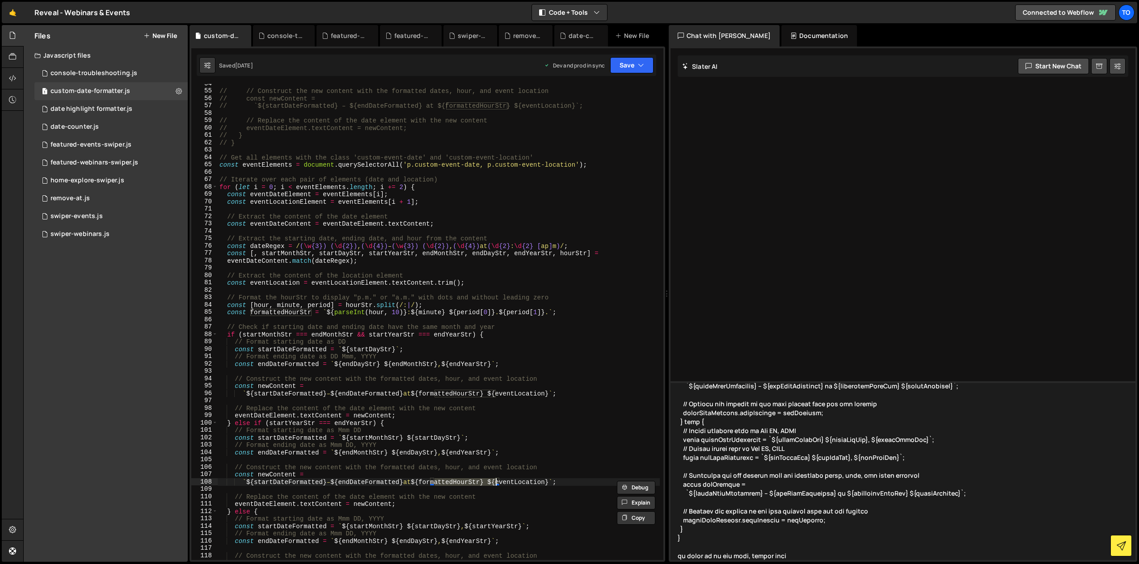
click at [821, 553] on textarea at bounding box center [902, 470] width 465 height 179
paste textarea "formattedHourStr"
type textarea "// Lor ips dolorsit amet con adipi 'elitse-doeiu-temp' inc 'utlabo-etdol-magnaa…"
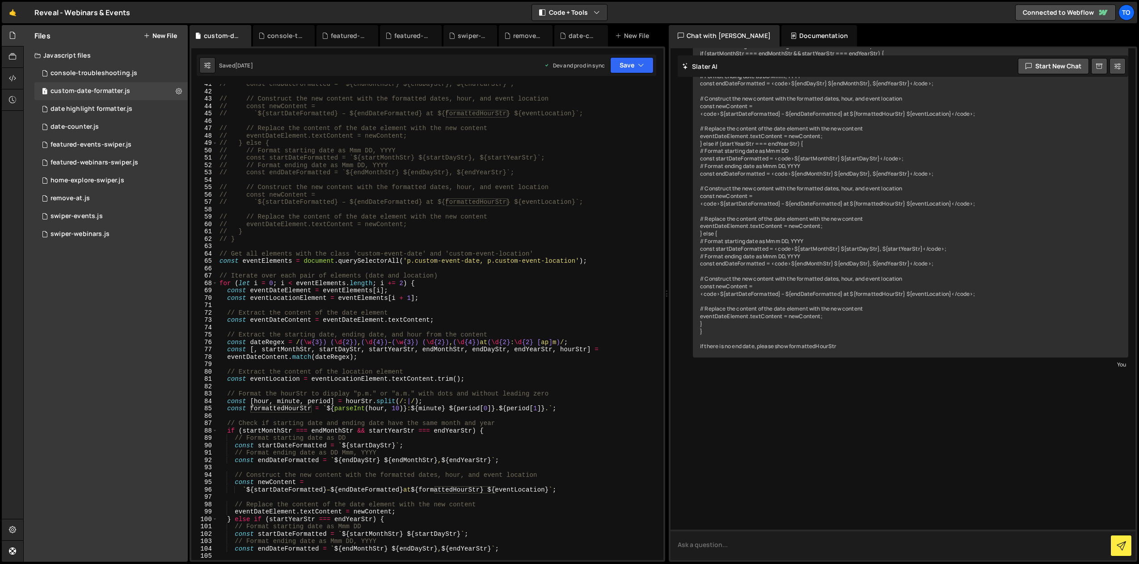
scroll to position [216, 0]
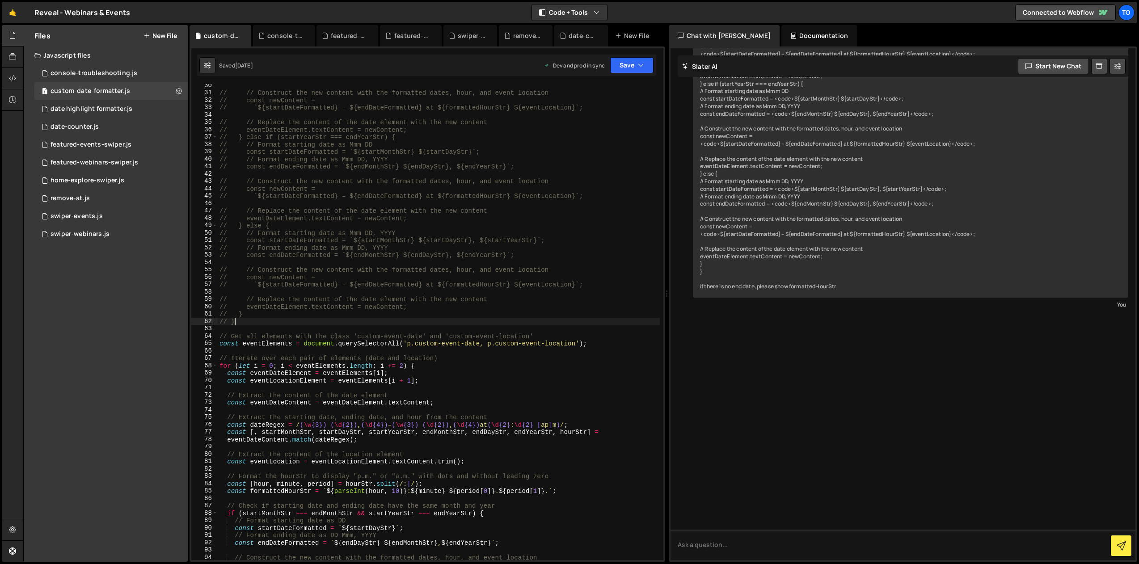
click at [252, 323] on div "// // Construct the new content with the formatted dates, hour, and event locat…" at bounding box center [439, 327] width 442 height 491
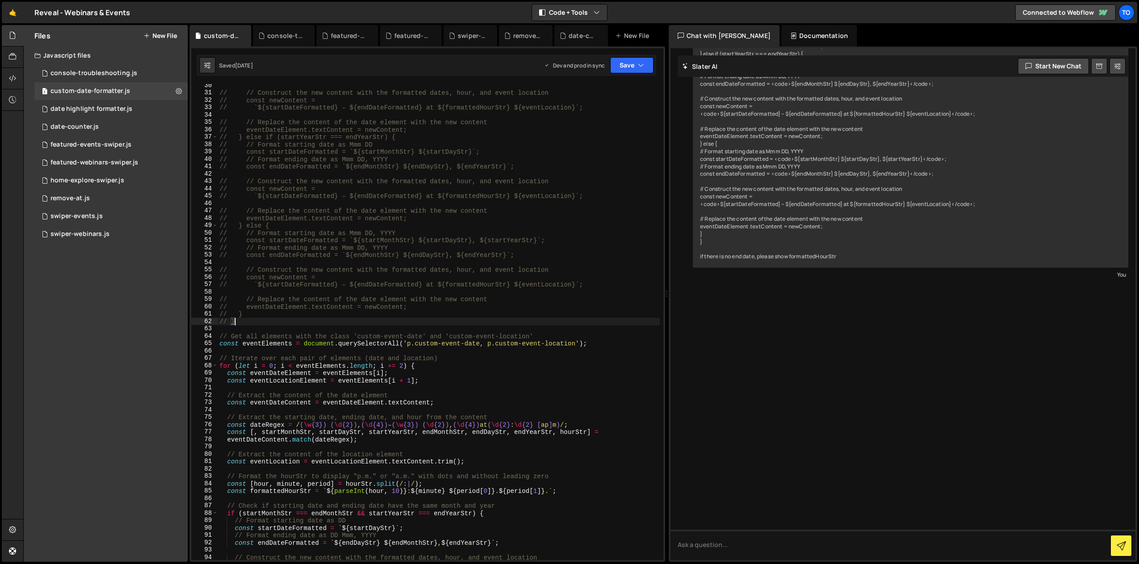
scroll to position [333, 0]
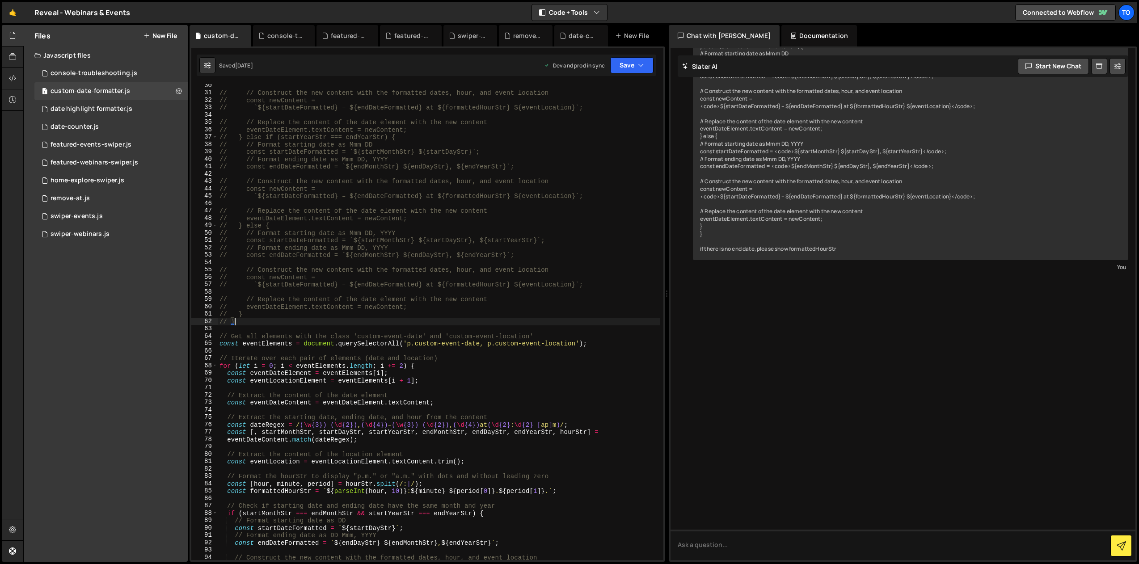
type textarea "// // Get all elements with the class 'custom-event-date' and 'custom-event-loc…"
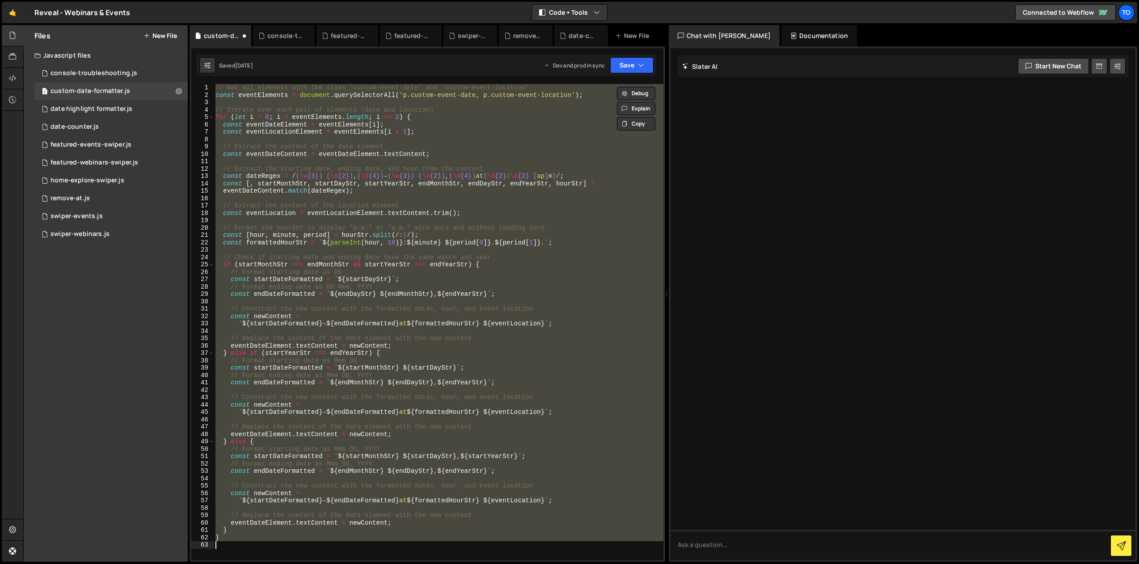
scroll to position [177, 0]
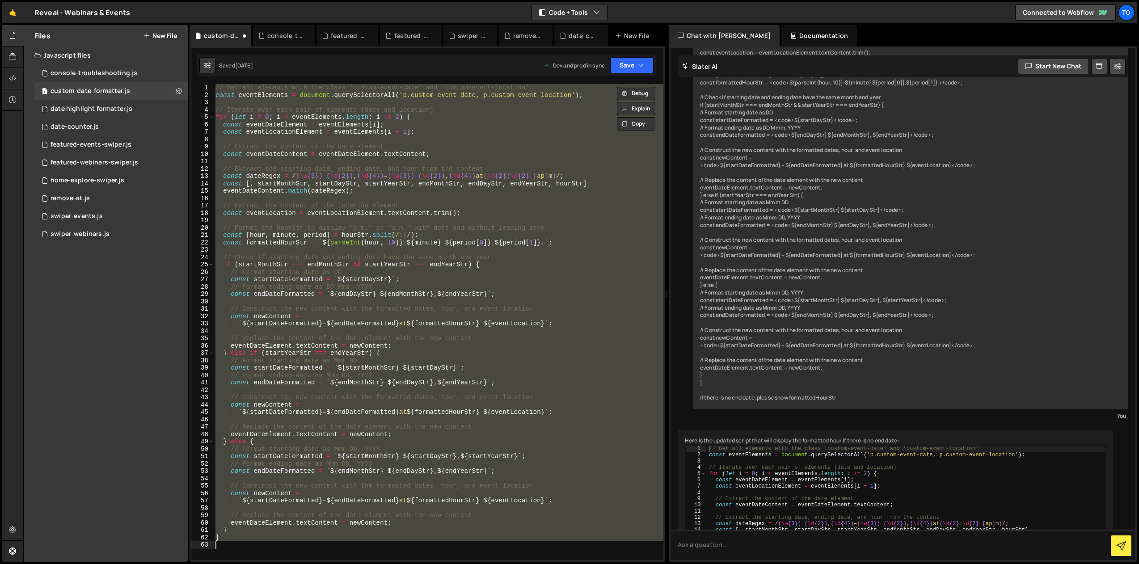
type textarea "// }"
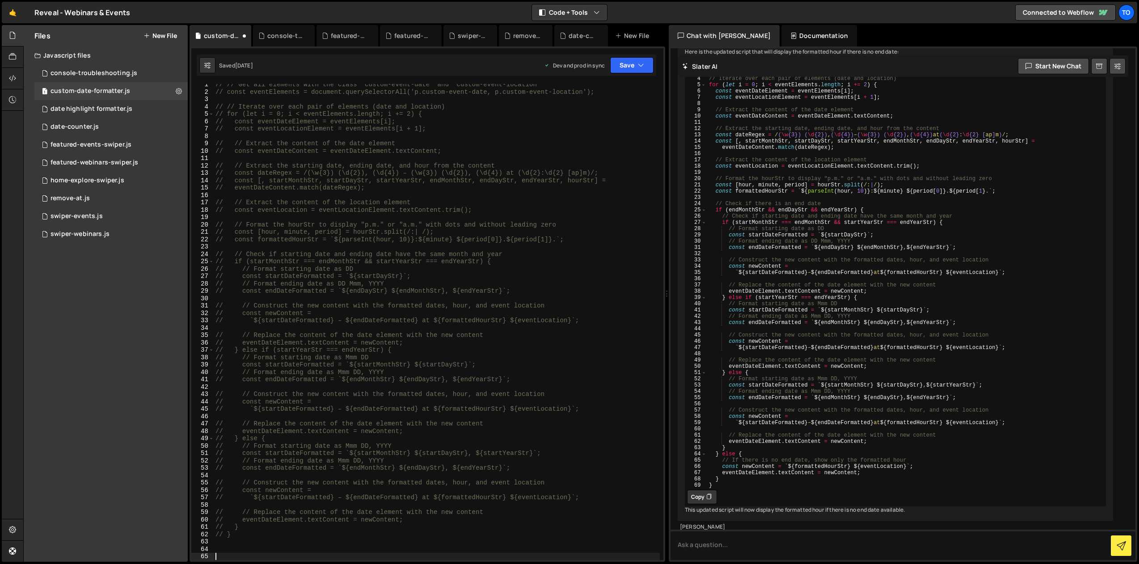
scroll to position [593, 0]
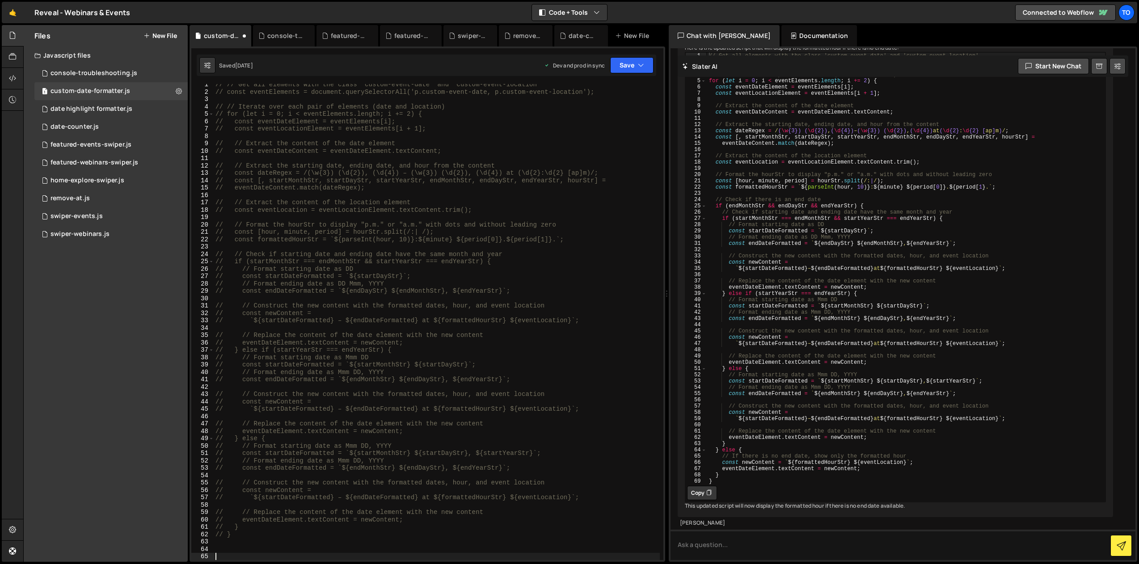
click at [703, 486] on button "Copy" at bounding box center [702, 493] width 30 height 14
click at [544, 550] on div "// // Get all elements with the class 'custom-event-date' and 'custom-event-loc…" at bounding box center [437, 326] width 446 height 491
paste textarea "}"
type textarea "}"
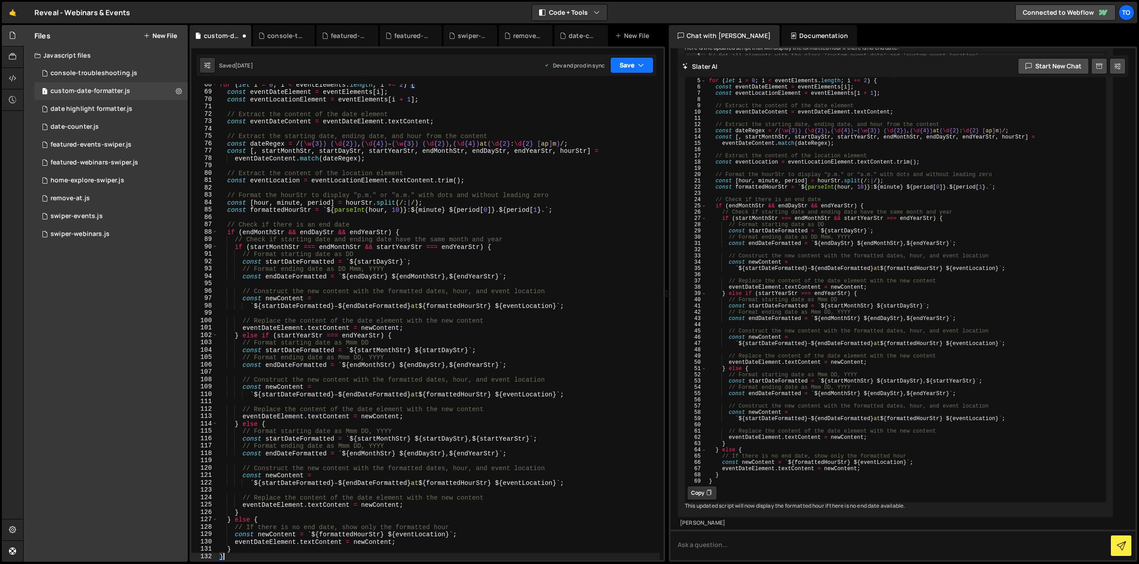
click at [630, 68] on button "Save" at bounding box center [631, 65] width 43 height 16
click at [608, 120] on div "Save to Production S" at bounding box center [601, 116] width 93 height 9
click at [616, 59] on button "Save" at bounding box center [631, 65] width 43 height 16
click at [584, 93] on div "just now" at bounding box center [581, 97] width 21 height 8
click at [624, 67] on button "Save" at bounding box center [631, 65] width 43 height 16
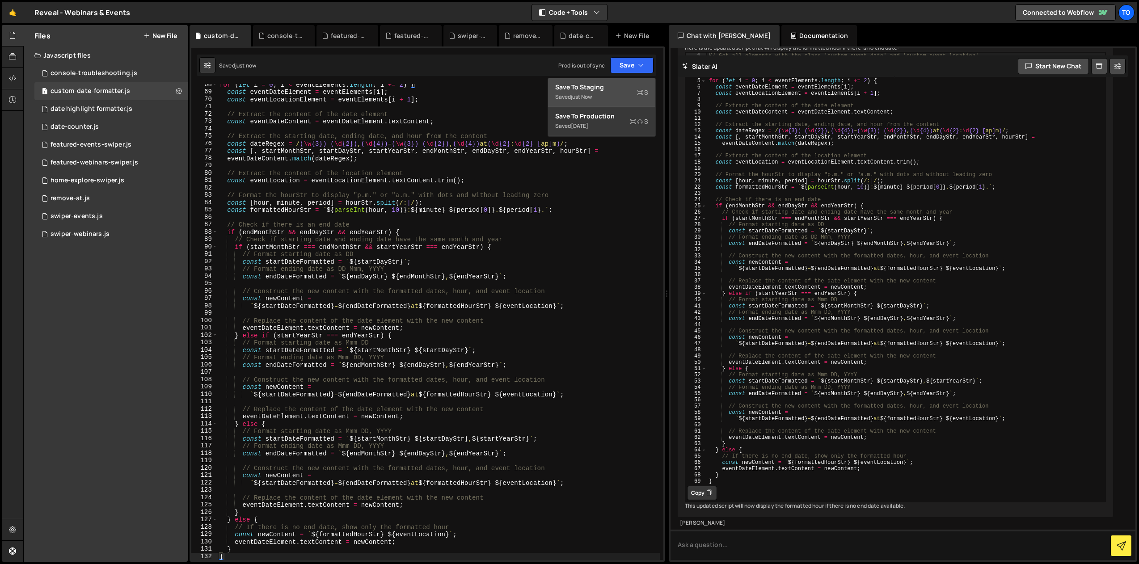
click at [611, 93] on div "Saved just now" at bounding box center [601, 97] width 93 height 11
click at [626, 65] on button "Save" at bounding box center [631, 65] width 43 height 16
click at [614, 118] on div "Save to Production S" at bounding box center [601, 116] width 93 height 9
drag, startPoint x: 402, startPoint y: 542, endPoint x: 391, endPoint y: 547, distance: 11.6
click at [817, 546] on textarea at bounding box center [902, 545] width 465 height 30
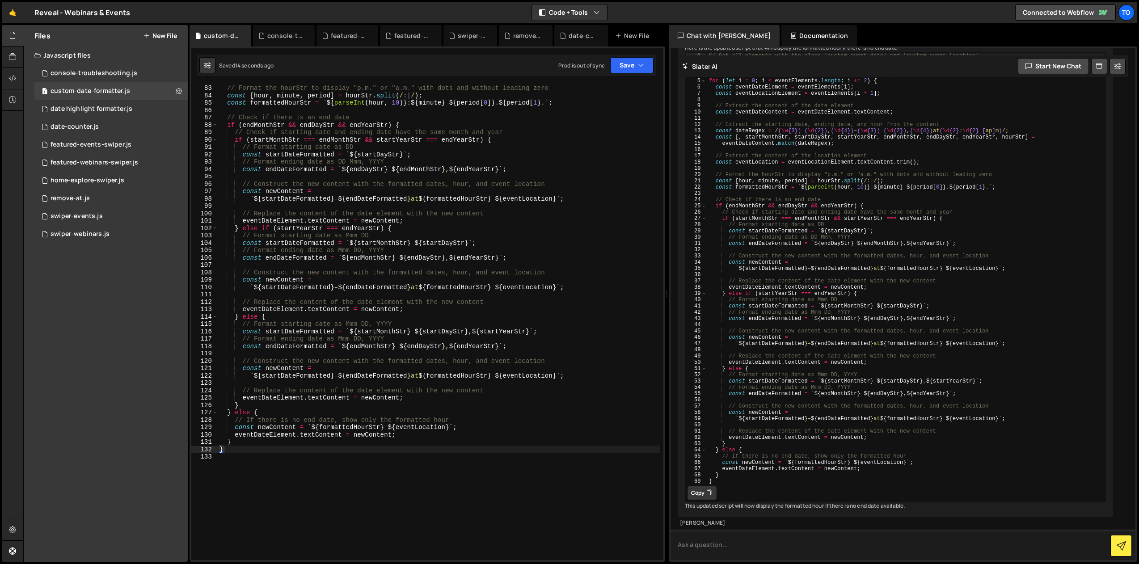
scroll to position [690, 0]
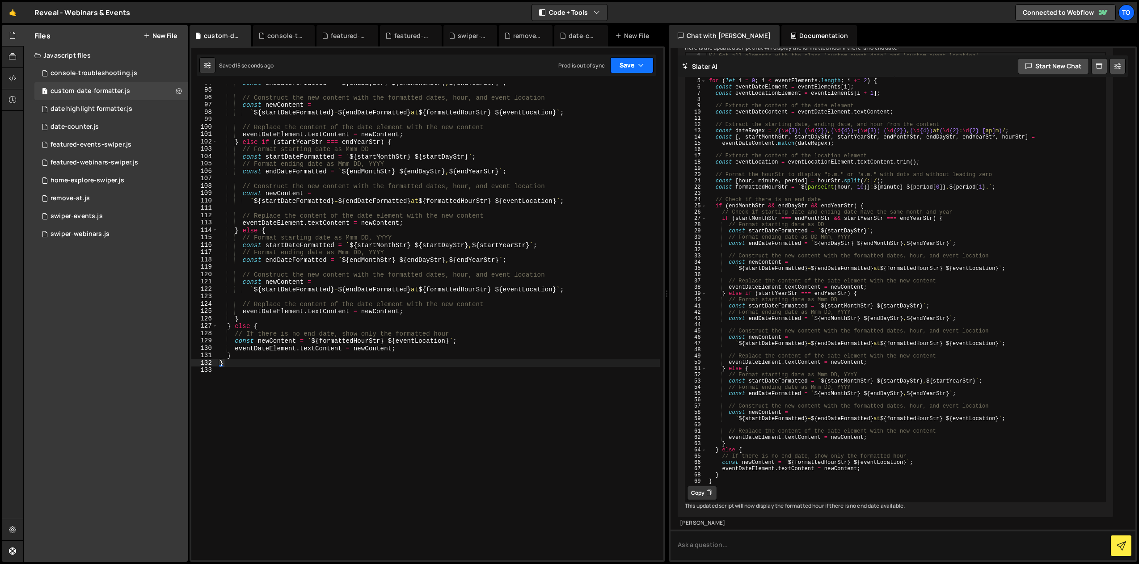
click at [629, 62] on button "Save" at bounding box center [631, 65] width 43 height 16
click at [591, 118] on div "Save to Production S" at bounding box center [601, 116] width 93 height 9
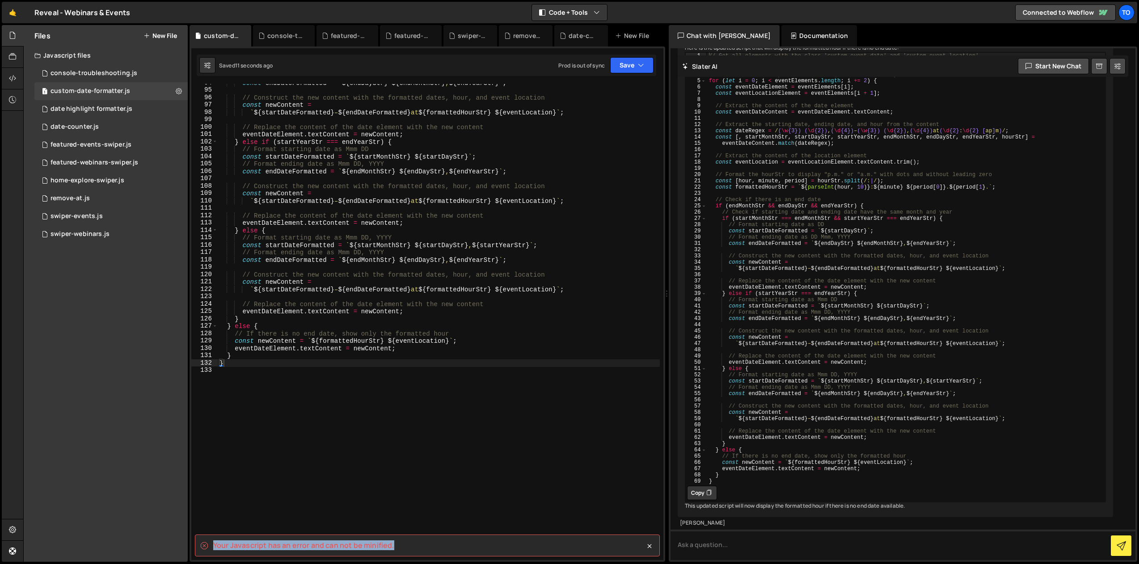
drag, startPoint x: 211, startPoint y: 547, endPoint x: 395, endPoint y: 549, distance: 183.7
click at [395, 549] on div "Your Javascript has an error and can not be minified." at bounding box center [427, 545] width 465 height 22
copy spa "Your Javascript has an error and can not be minified."
click at [742, 539] on textarea at bounding box center [902, 545] width 465 height 30
paste textarea "Your Javascript has an error and can not be minified."
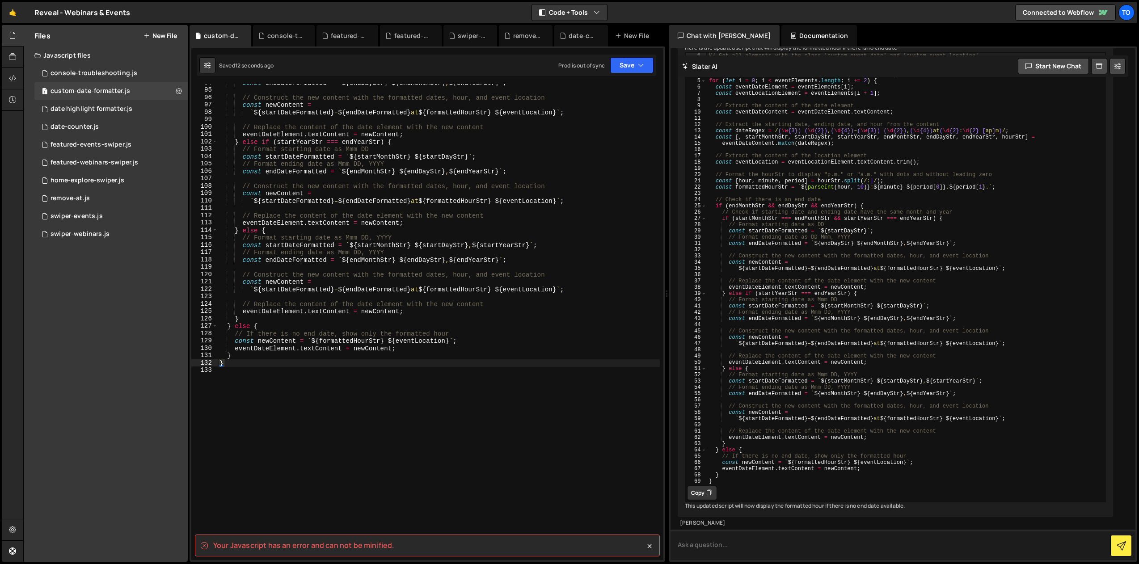
type textarea "Your Javascript has an error and can not be minified."
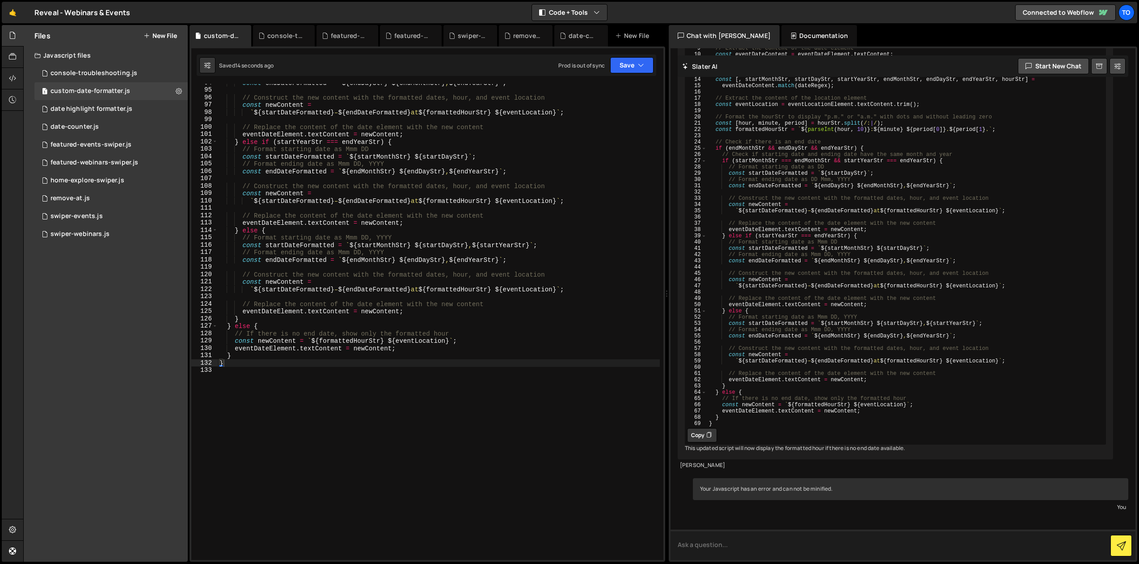
scroll to position [650, 0]
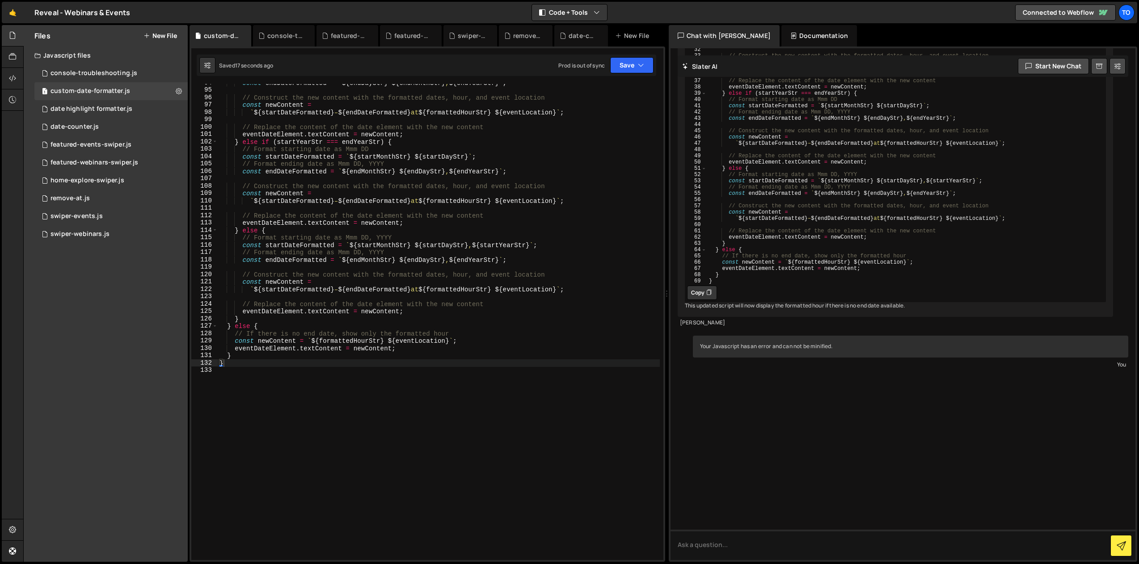
click at [417, 397] on div "const endDateFormatted = ` ${ endDayStr } ${ endMonthStr } , ${ endYearStr } ` …" at bounding box center [439, 324] width 442 height 491
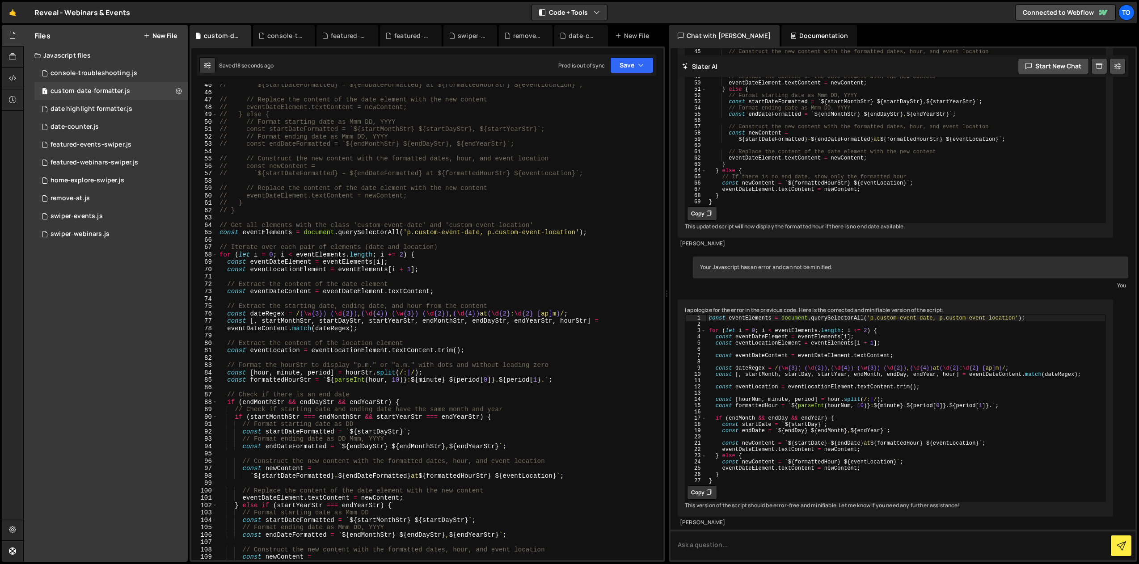
scroll to position [327, 0]
click at [707, 488] on icon at bounding box center [708, 492] width 5 height 9
click at [286, 309] on div "// `${startDateFormatted} – ${endDateFormatted} at ${formattedHourStr} ${eventL…" at bounding box center [439, 326] width 442 height 491
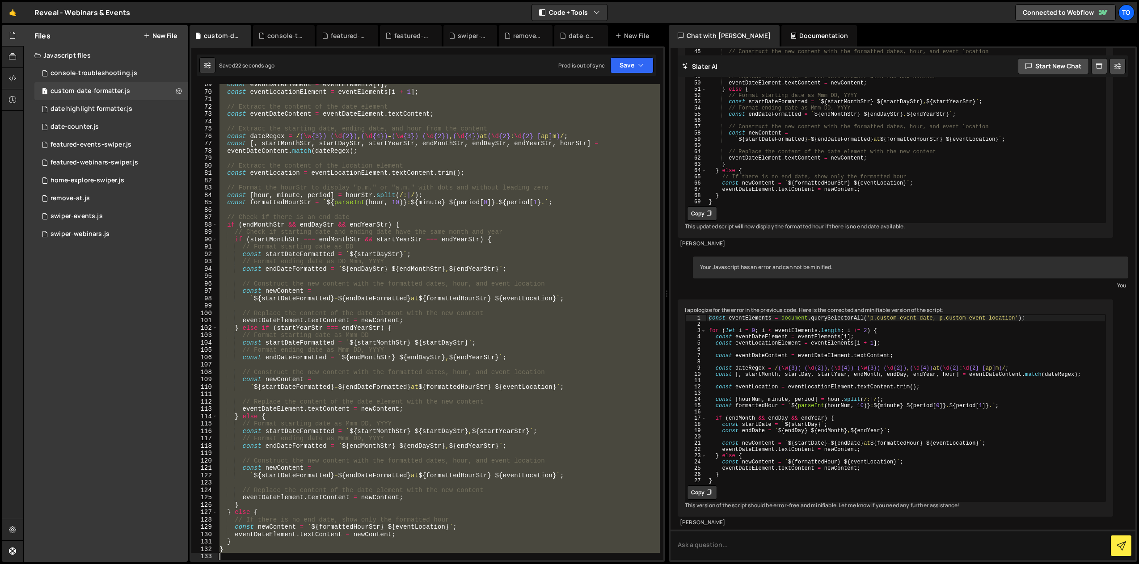
drag, startPoint x: 219, startPoint y: 227, endPoint x: 355, endPoint y: 593, distance: 389.7
click at [355, 564] on html "Projects [GEOGRAPHIC_DATA] Blog to Your current team is tonik Projects Your Tea…" at bounding box center [569, 282] width 1139 height 564
paste textarea
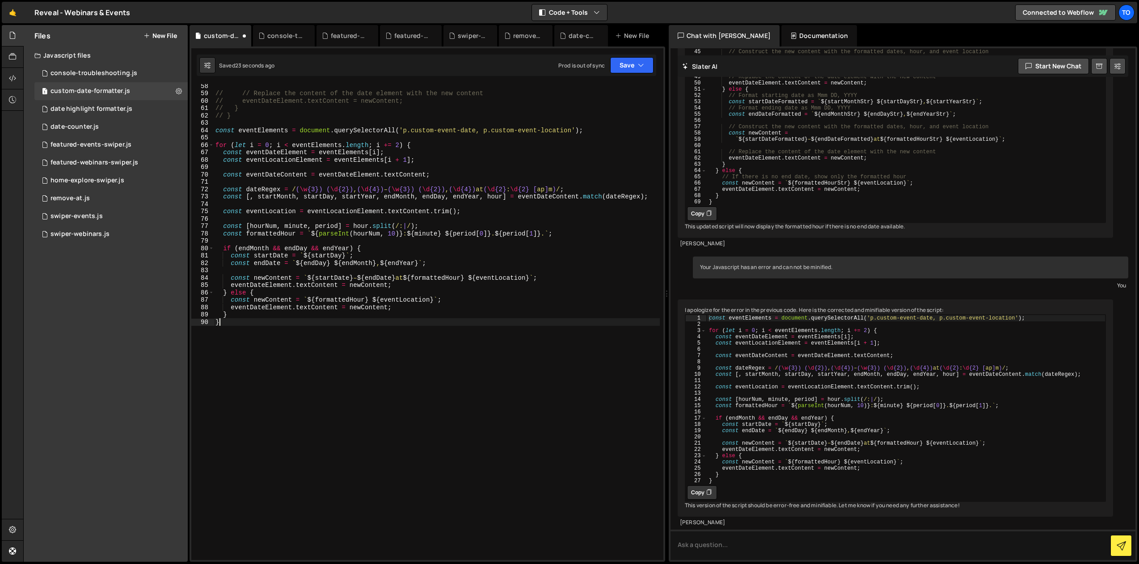
scroll to position [422, 0]
type textarea "}"
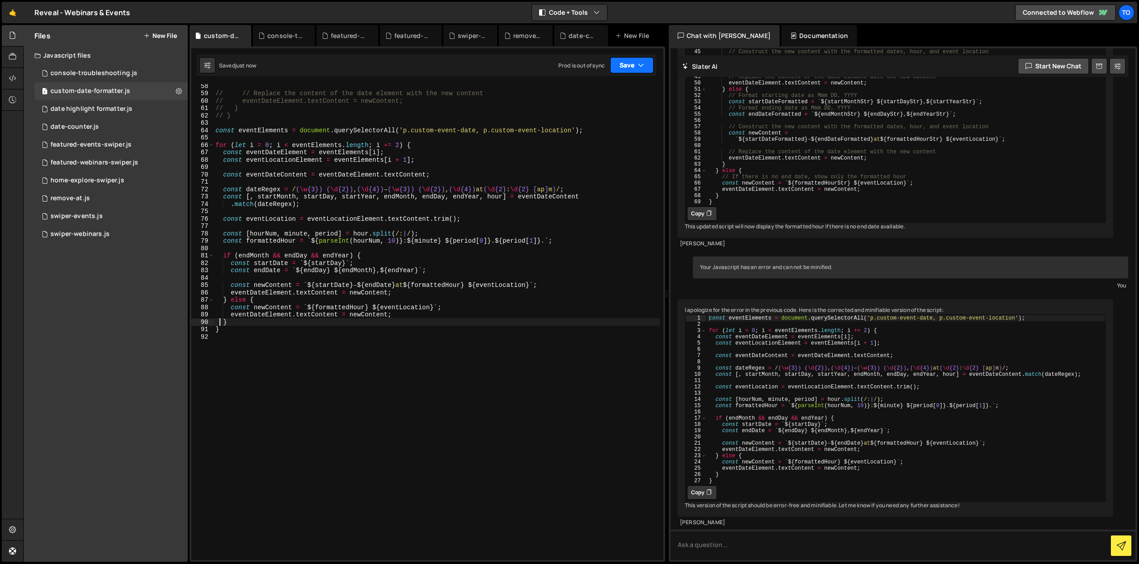
click at [634, 62] on button "Save" at bounding box center [631, 65] width 43 height 16
click at [611, 118] on div "Save to Production S" at bounding box center [601, 116] width 93 height 9
